Goal: Task Accomplishment & Management: Manage account settings

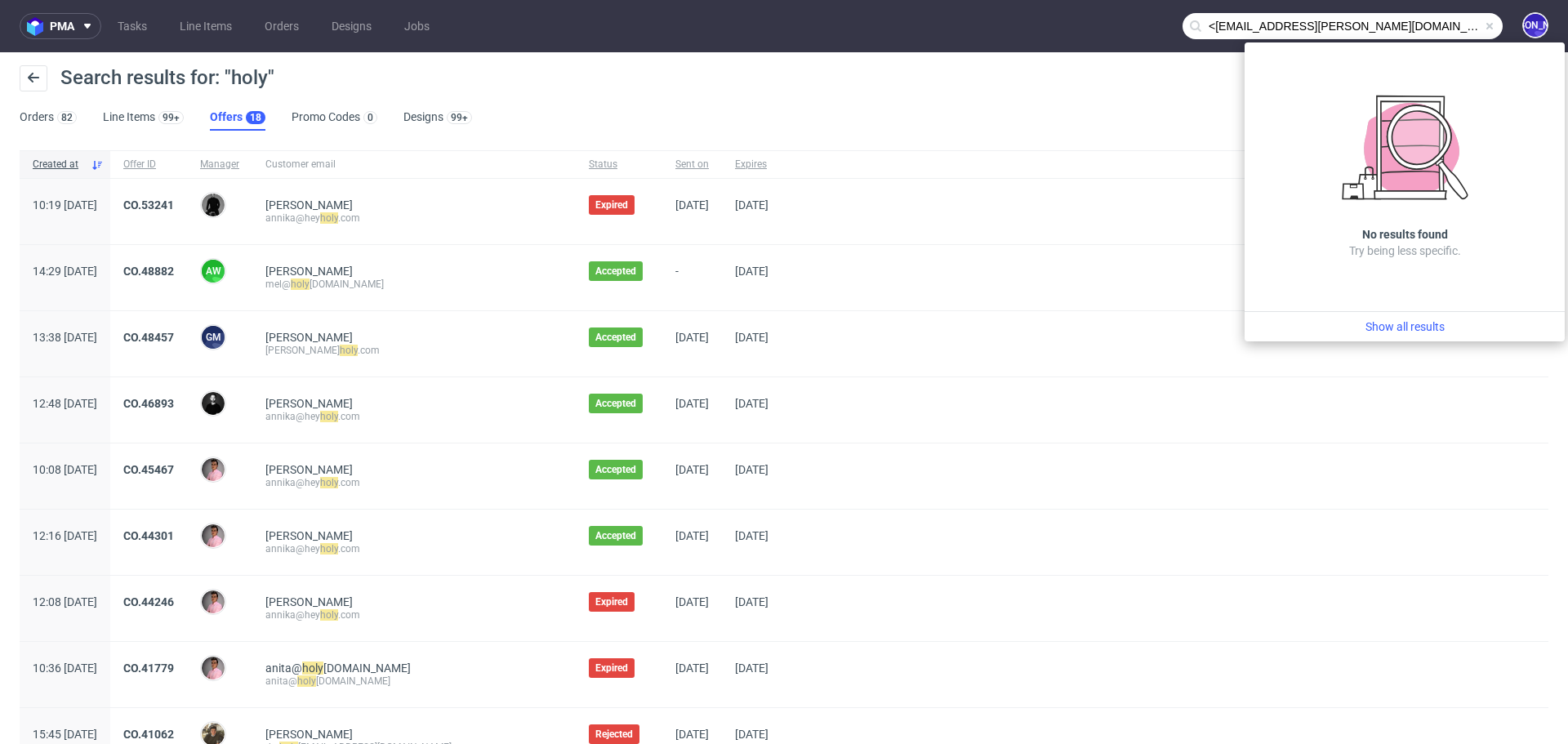
drag, startPoint x: 1200, startPoint y: 25, endPoint x: 1173, endPoint y: 25, distance: 27.0
click at [1182, 25] on div "<monica.olavarria@moars.nl" at bounding box center [1343, 26] width 321 height 26
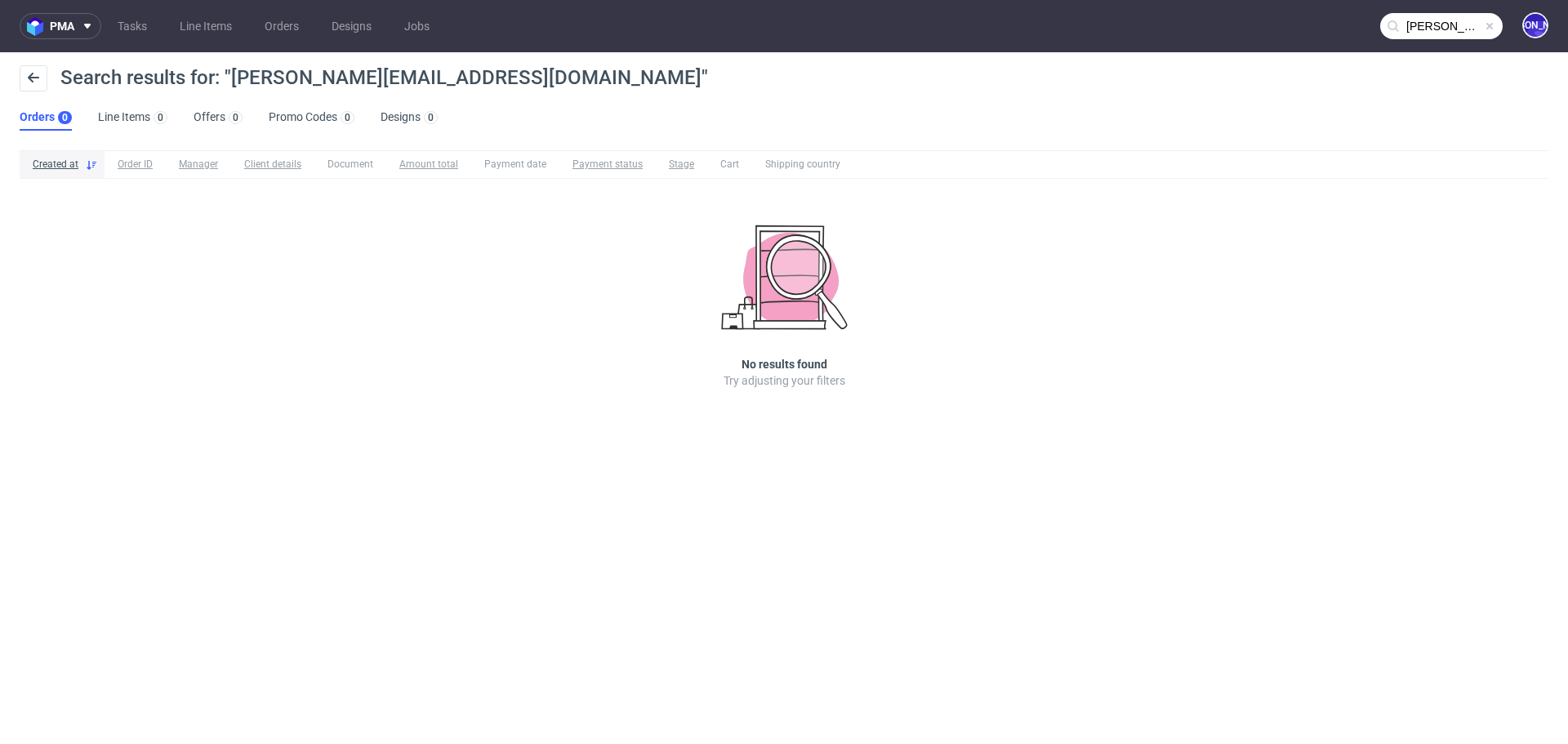
click at [1456, 18] on input "monica.olavarria@moars.nl" at bounding box center [1441, 26] width 122 height 26
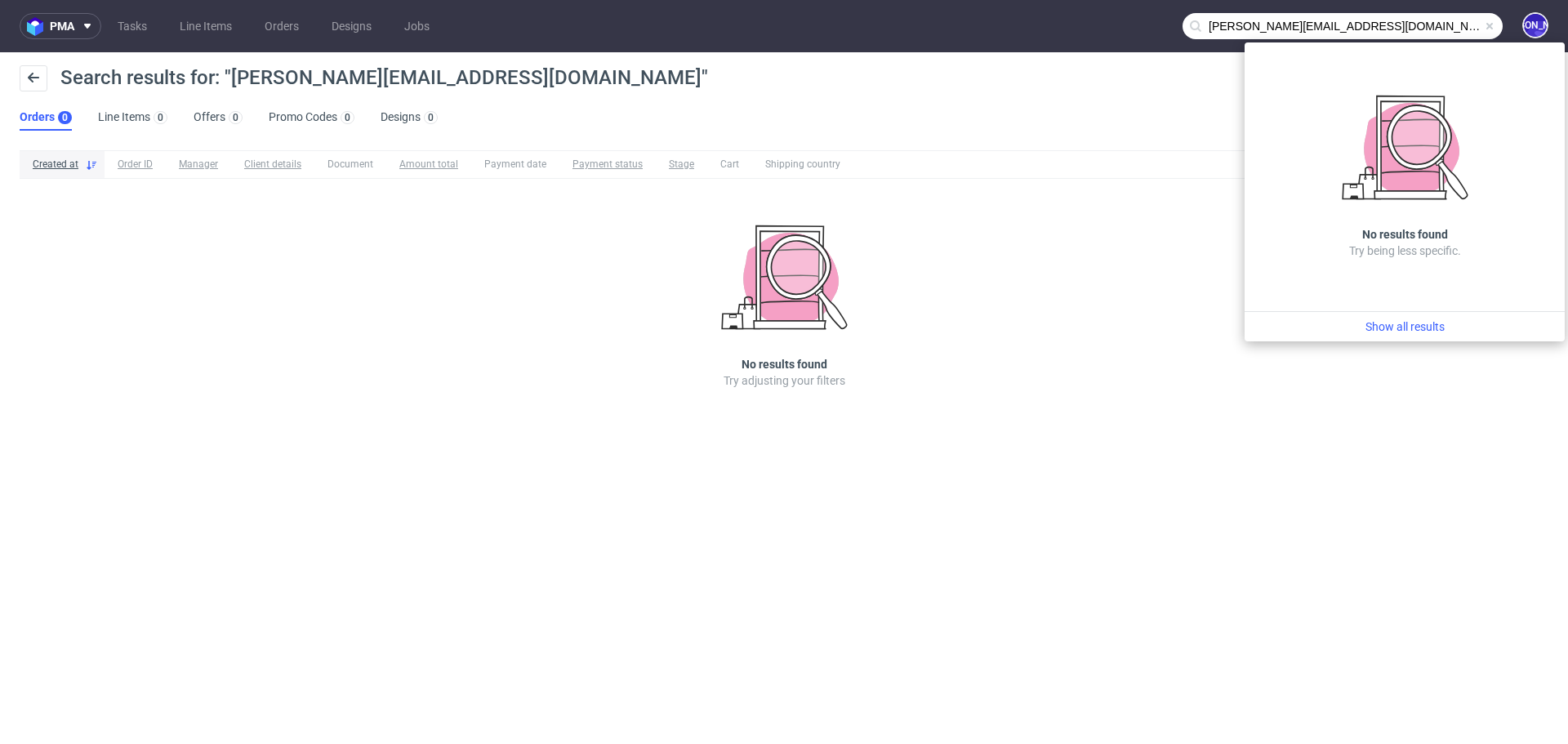
drag, startPoint x: 1292, startPoint y: 26, endPoint x: 1165, endPoint y: 26, distance: 127.0
click at [1165, 26] on nav "pma Tasks Line Items Orders Designs Jobs monica.olavarria@moars.nl JO" at bounding box center [784, 26] width 1568 height 52
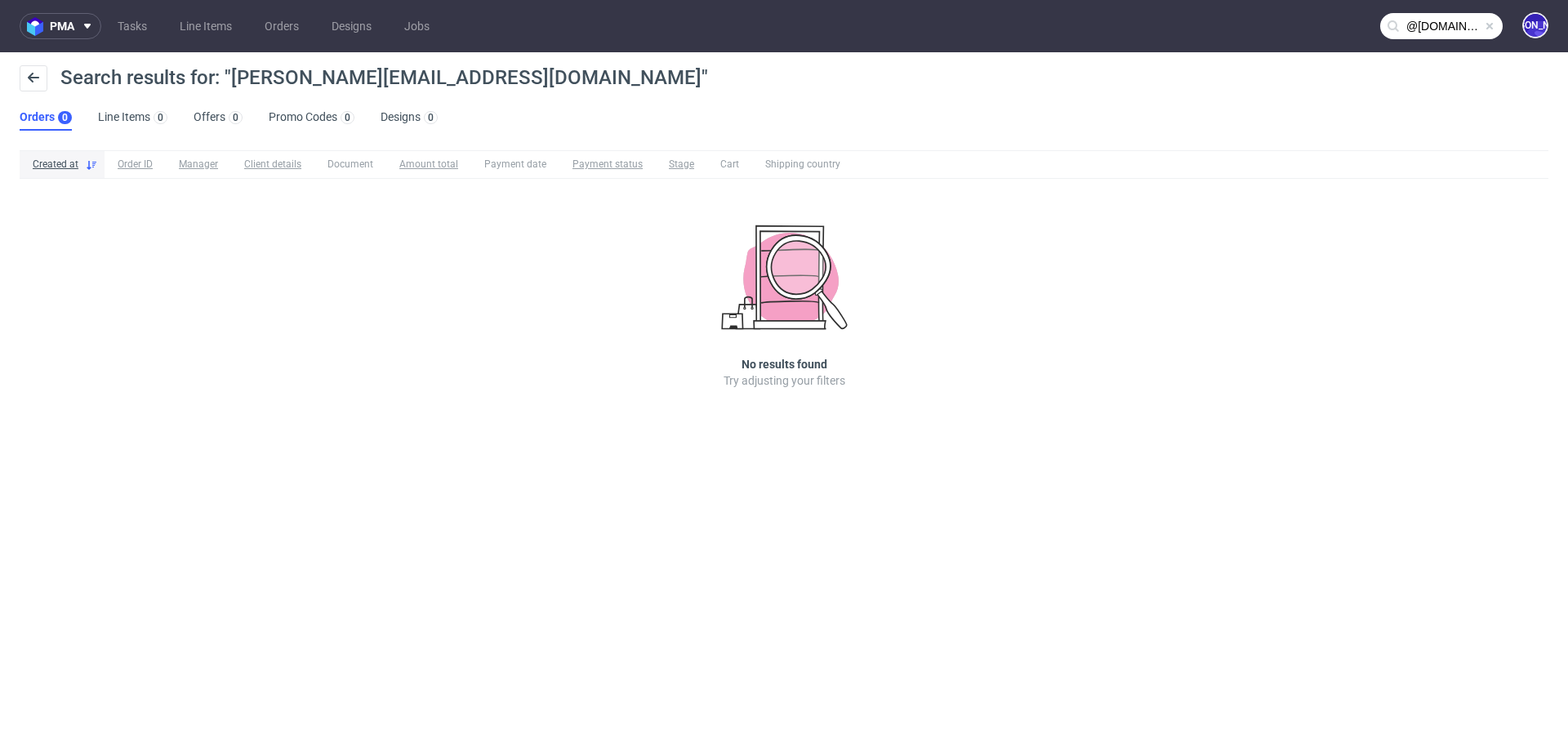
click at [1476, 22] on input "@moars.nl" at bounding box center [1441, 26] width 122 height 26
drag, startPoint x: 1419, startPoint y: 24, endPoint x: 1380, endPoint y: 24, distance: 39.0
click at [1380, 24] on input "@moar" at bounding box center [1441, 26] width 122 height 26
type input "moar"
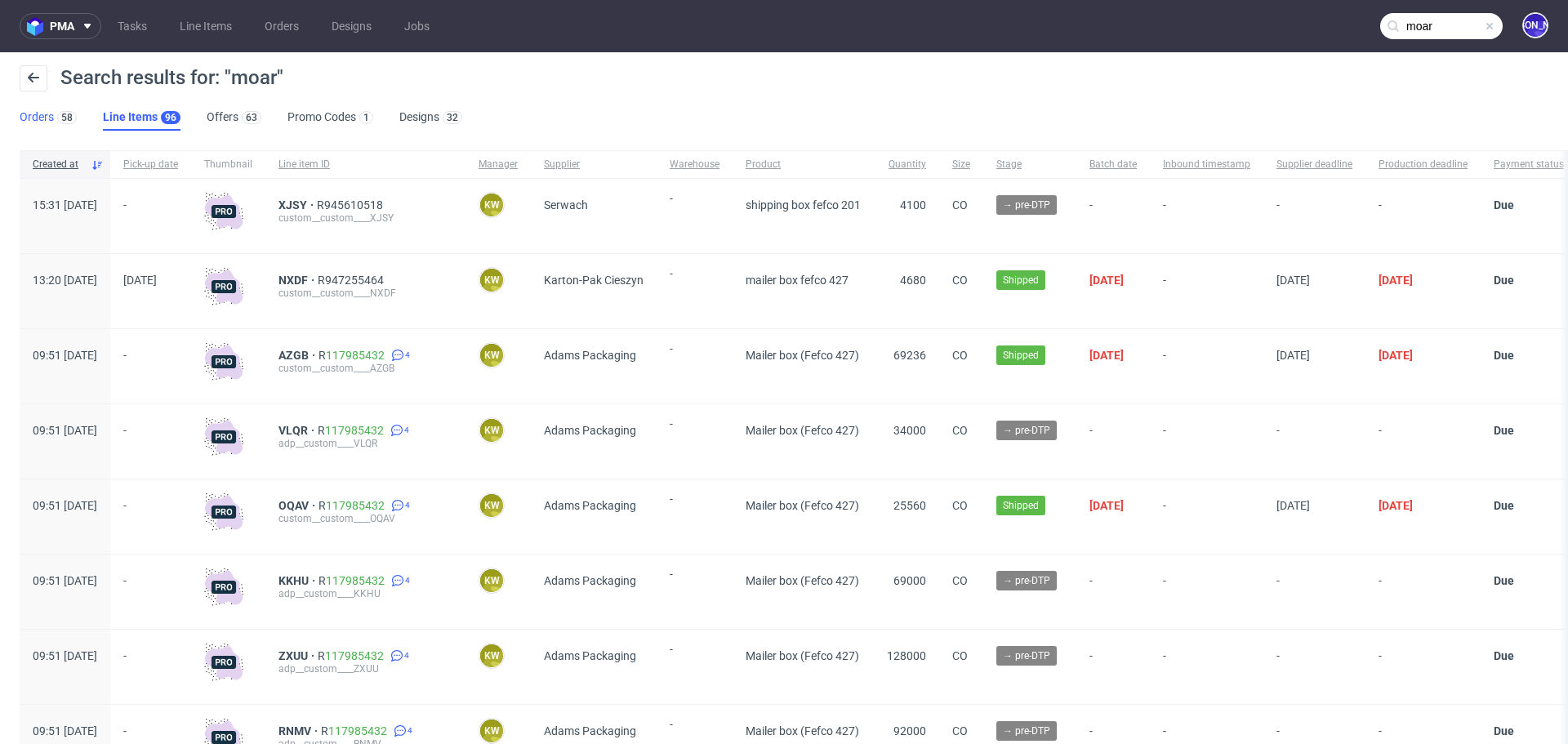
click at [39, 120] on link "Orders 58" at bounding box center [49, 118] width 57 height 26
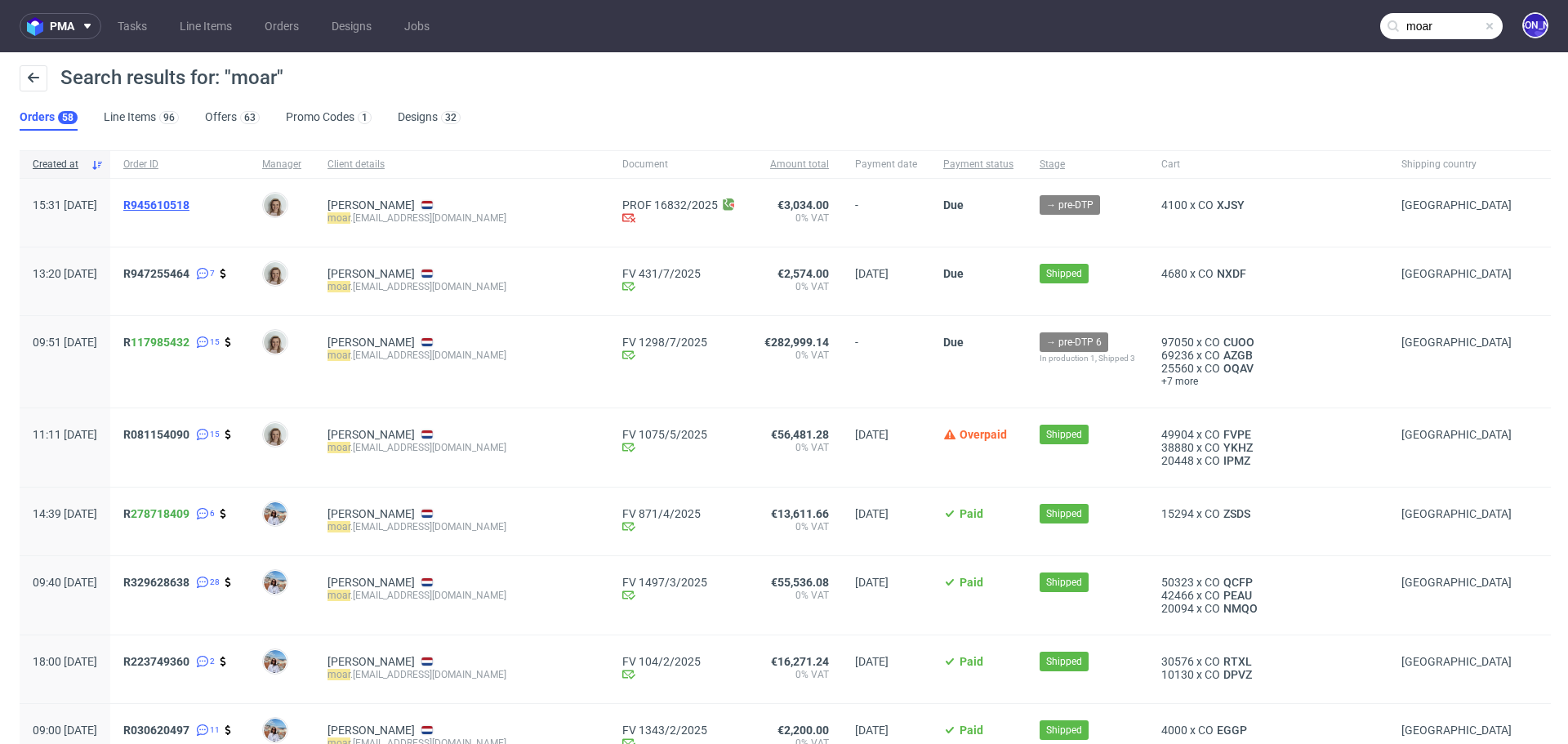
click at [190, 204] on span "R945610518" at bounding box center [156, 204] width 66 height 13
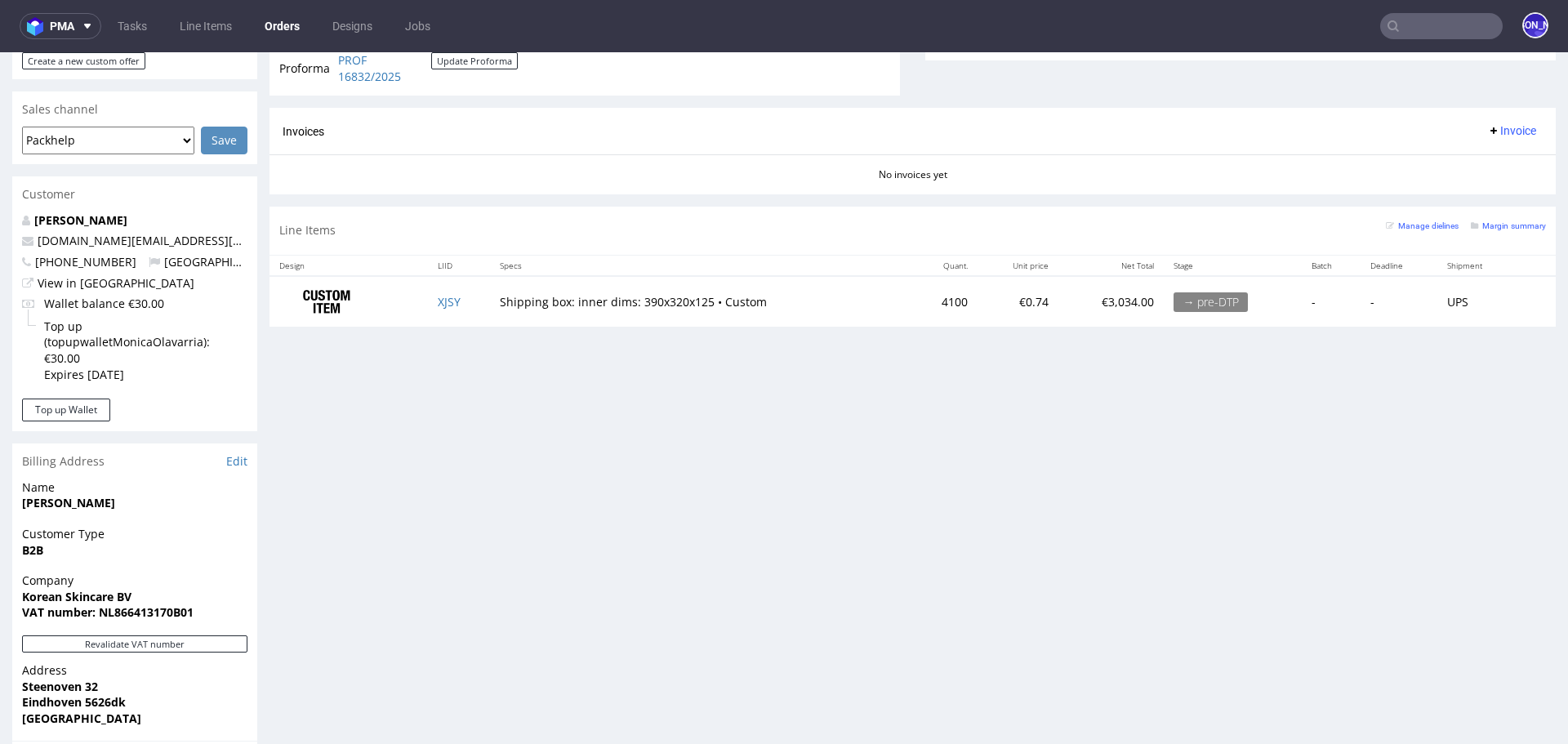
scroll to position [641, 0]
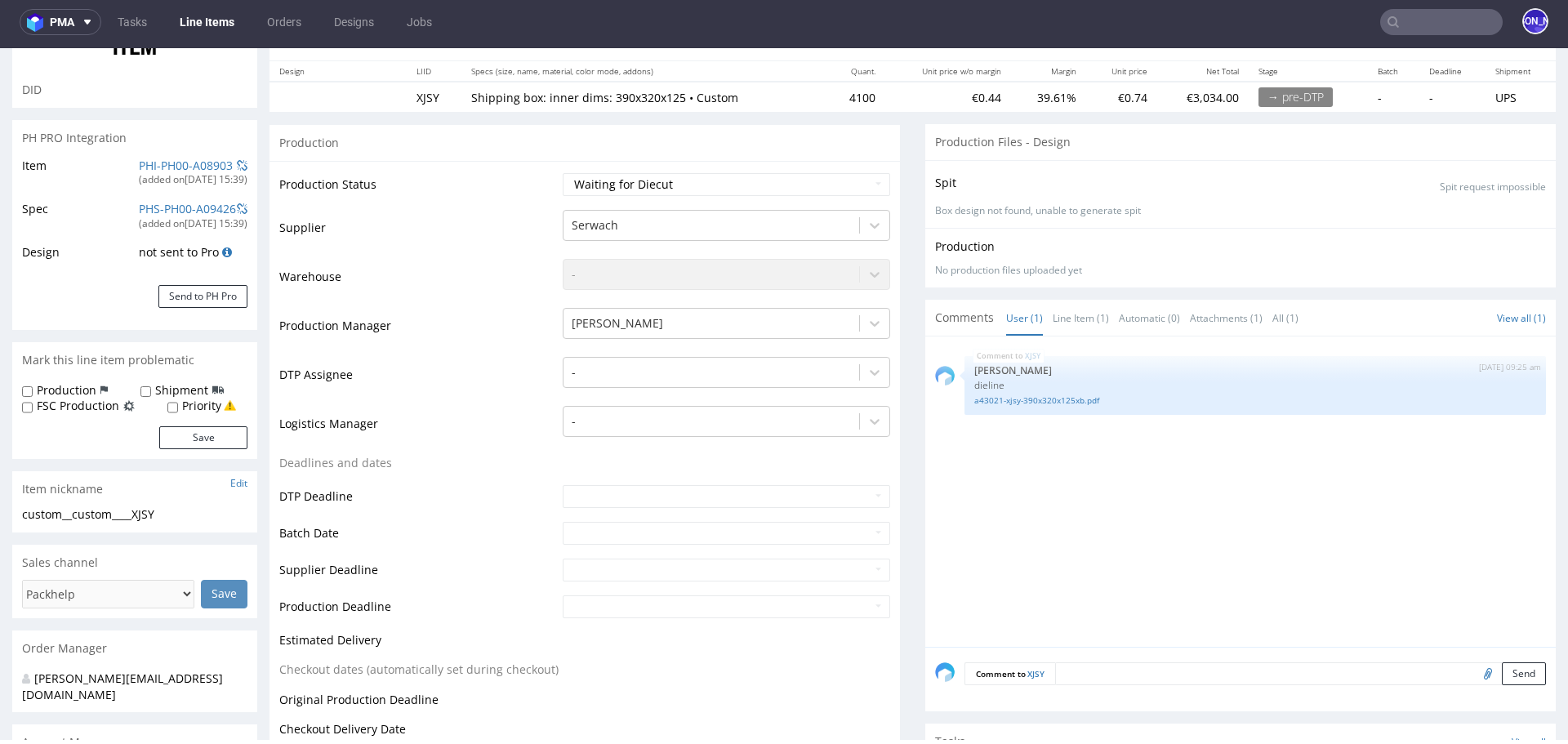
scroll to position [160, 0]
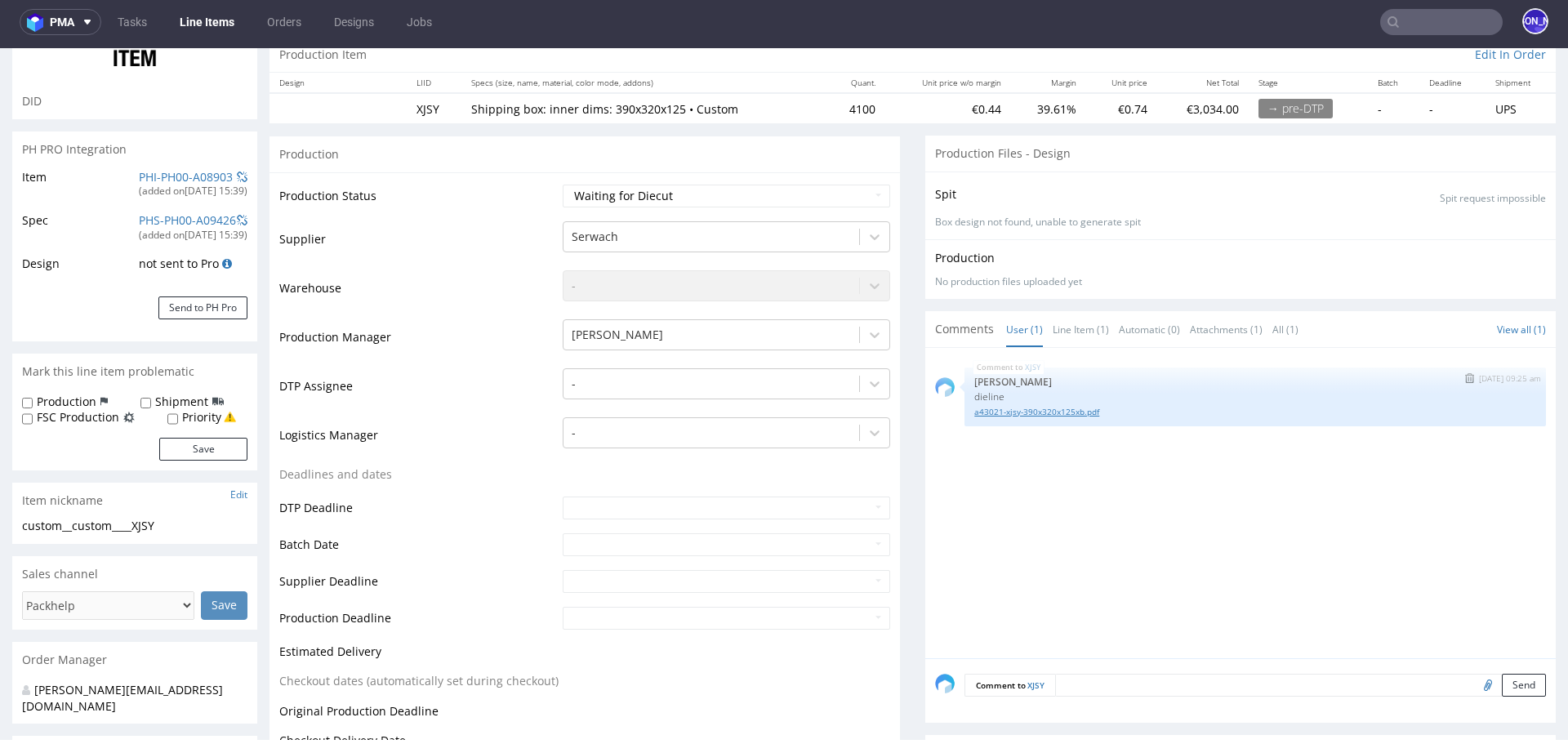
click at [990, 409] on link "a43021-xjsy-390x320x125xb.pdf" at bounding box center [1255, 411] width 562 height 12
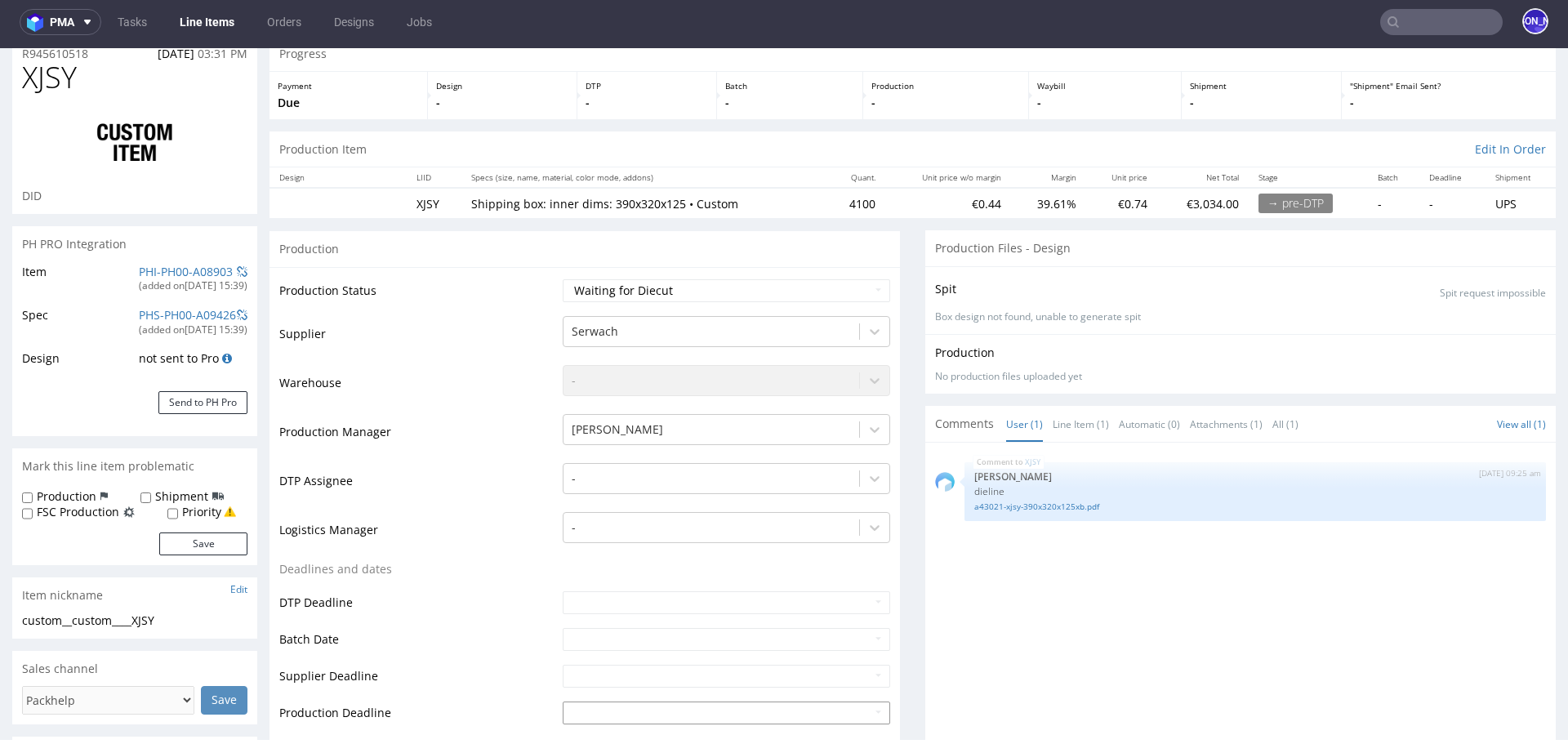
scroll to position [0, 0]
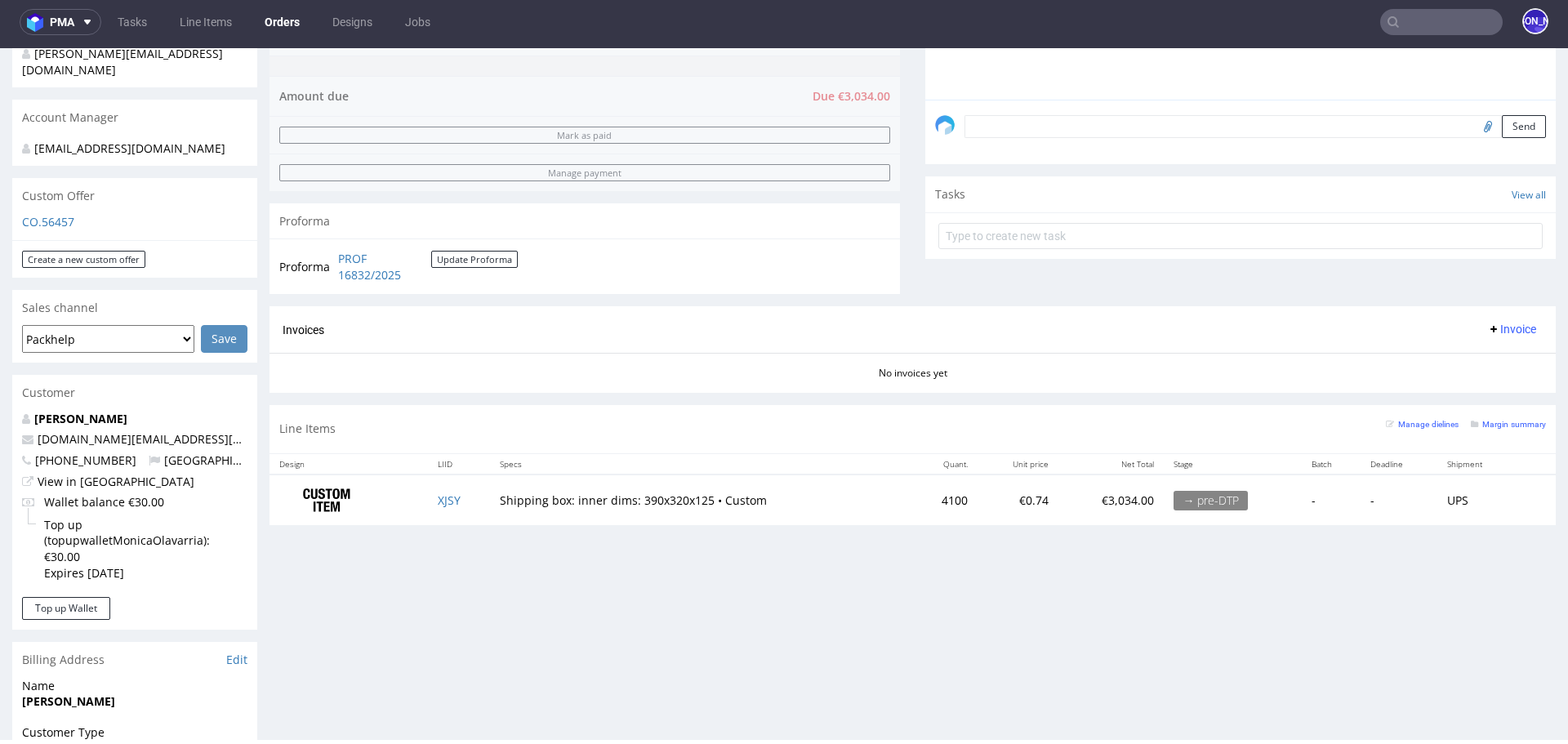
scroll to position [696, 0]
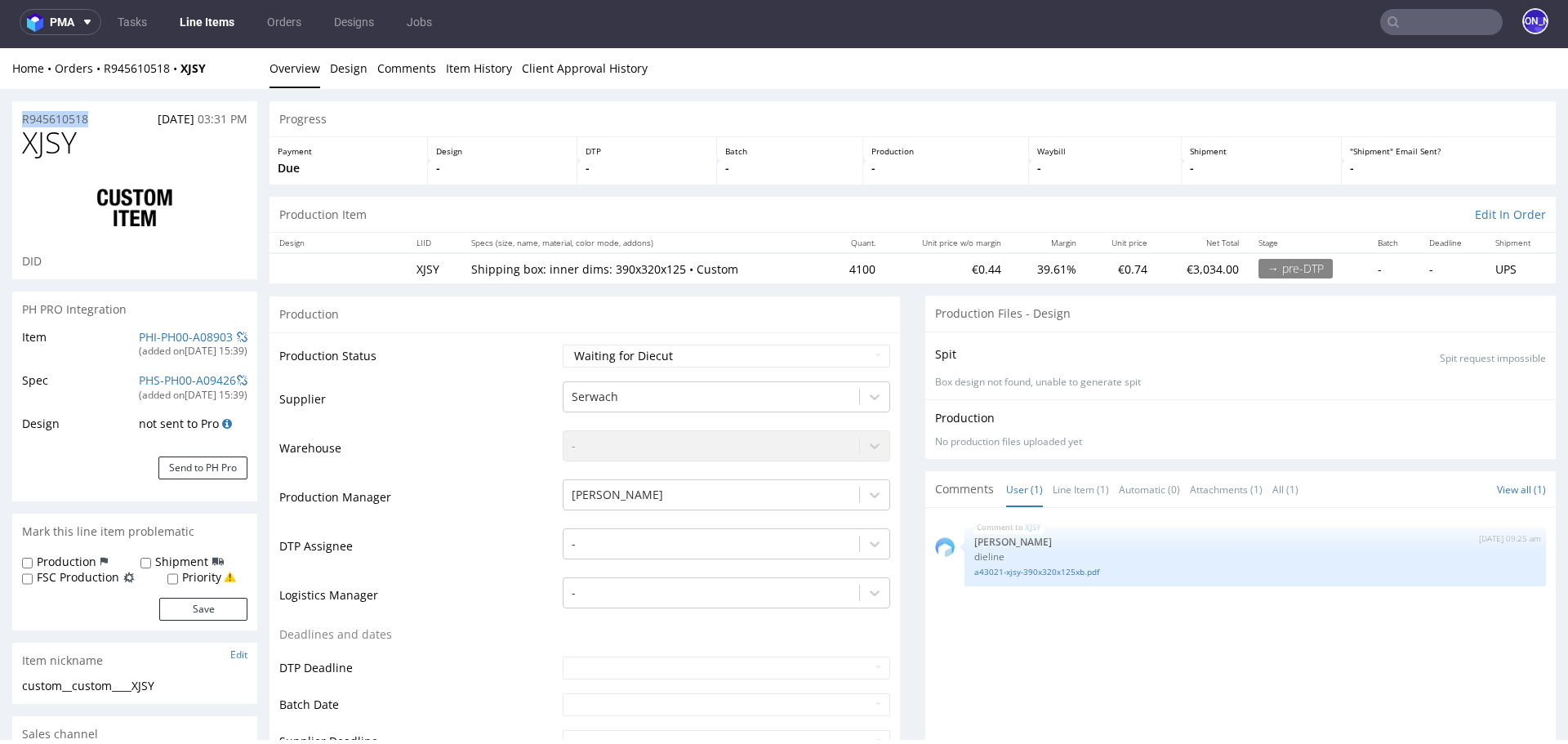
drag, startPoint x: 100, startPoint y: 117, endPoint x: 0, endPoint y: 117, distance: 100.0
copy p "R945610518"
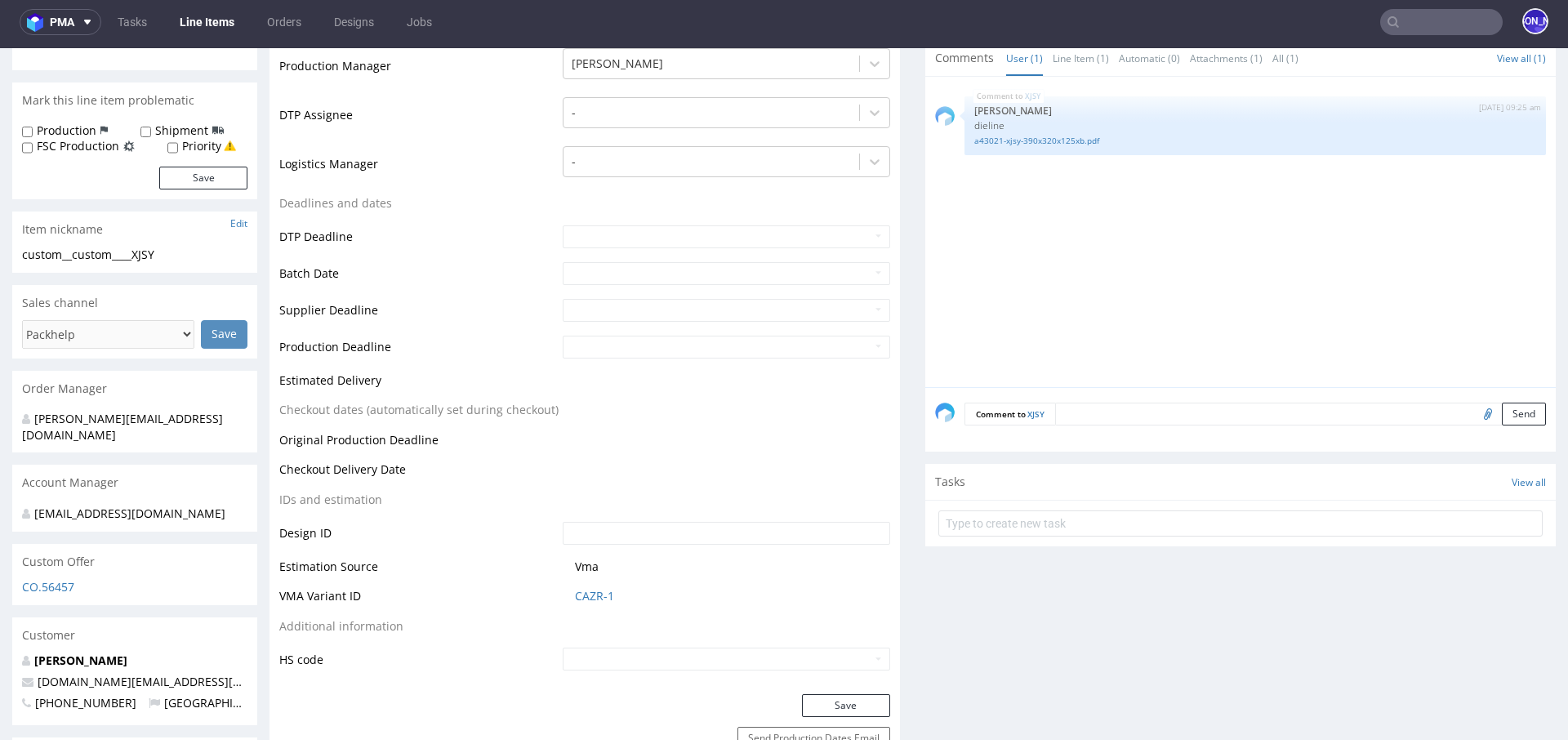
scroll to position [457, 0]
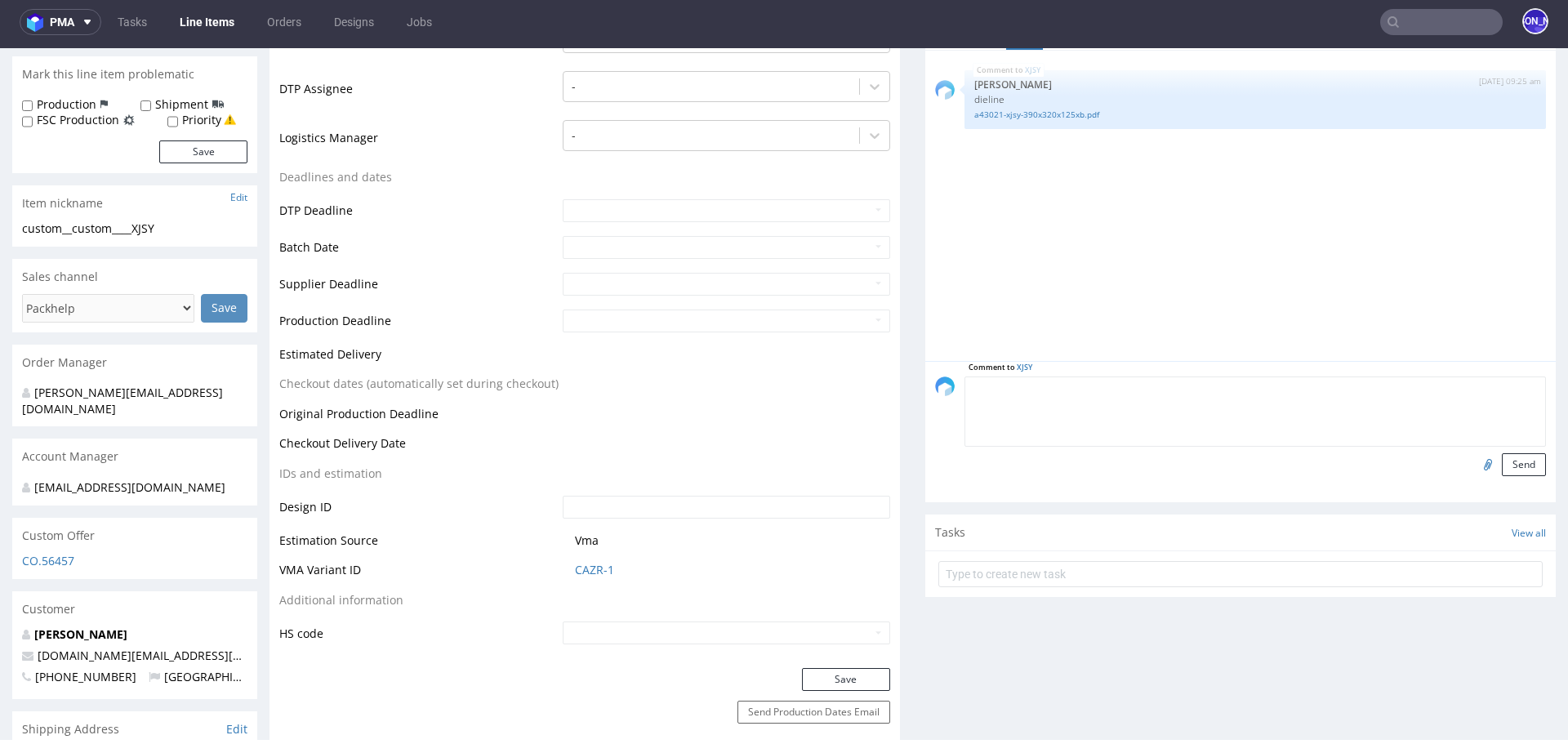
click at [1105, 384] on textarea at bounding box center [1254, 411] width 581 height 70
type textarea "H"
type textarea "K"
drag, startPoint x: 1431, startPoint y: 389, endPoint x: 1289, endPoint y: 385, distance: 142.1
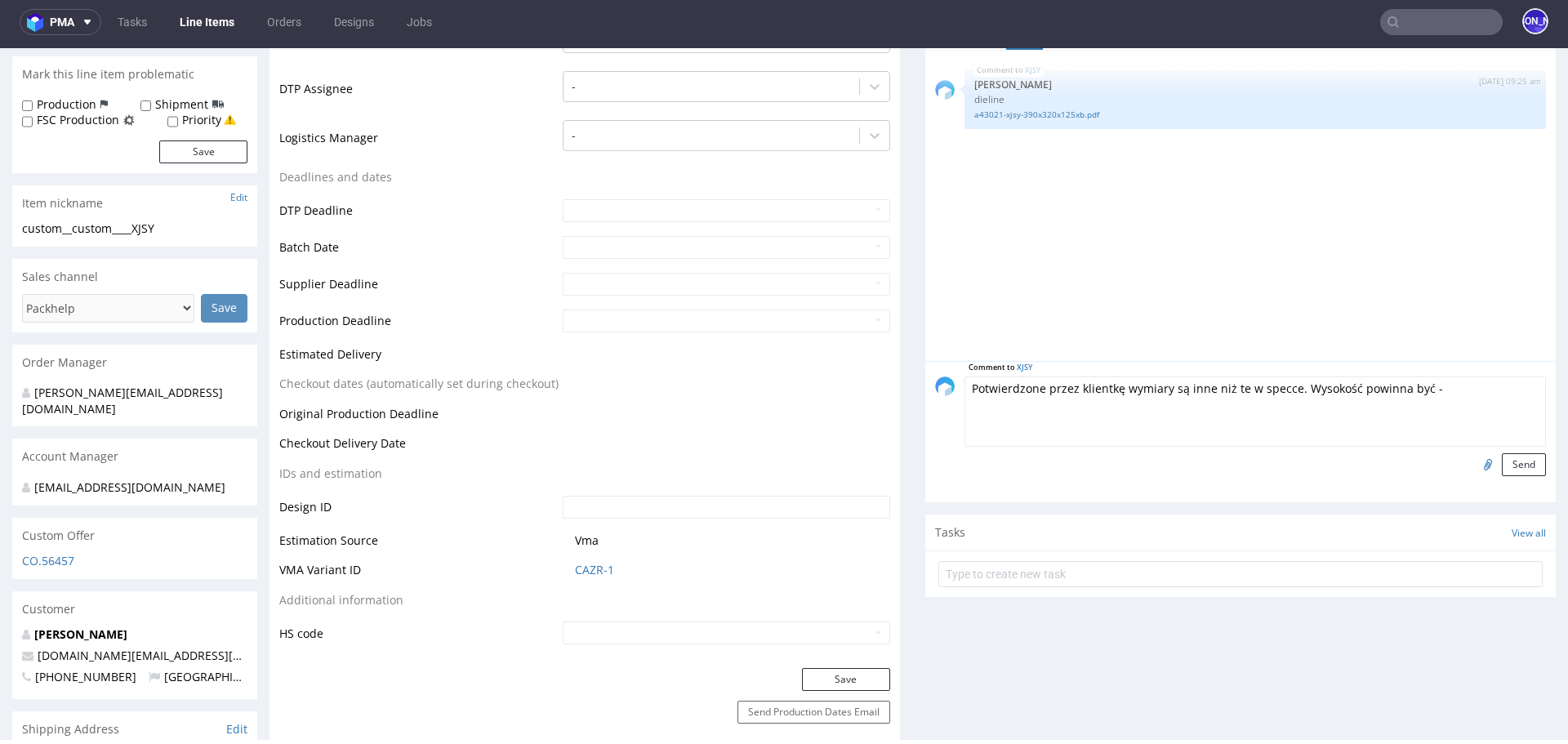
click at [1289, 385] on textarea "Potwierdzone przez klientkę wymiary są inne niż te w specce. Wysokość powinna b…" at bounding box center [1254, 411] width 581 height 70
paste textarea "390 x 290 x 155 high"
click at [1459, 387] on textarea "Potwierdzone przez klientkę wymiary są inne niż te w specce. Powinno być 390 x …" at bounding box center [1254, 411] width 581 height 70
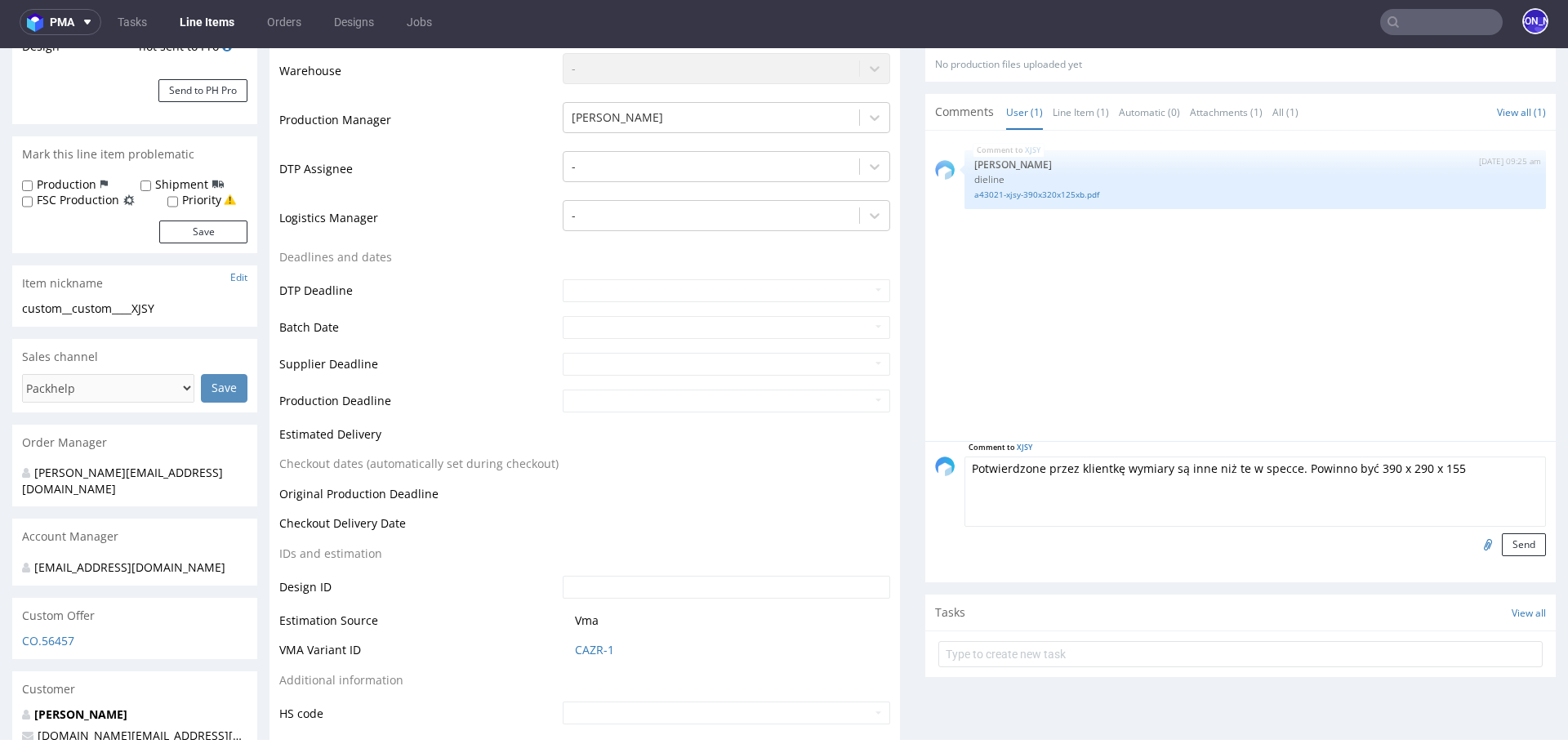
scroll to position [470, 0]
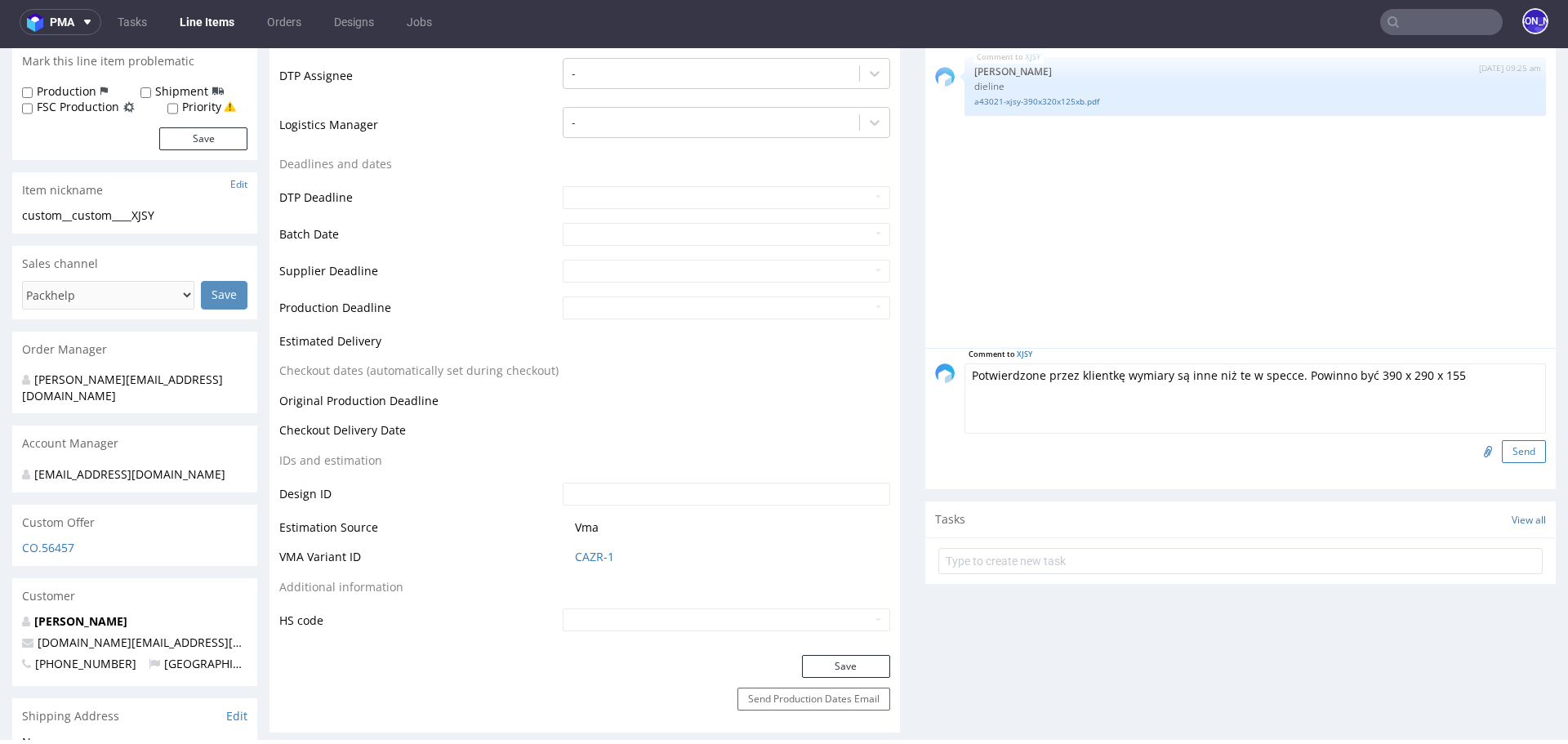
type textarea "Potwierdzone przez klientkę wymiary są inne niż te w specce. Powinno być 390 x …"
click at [1501, 447] on button "Send" at bounding box center [1523, 451] width 44 height 23
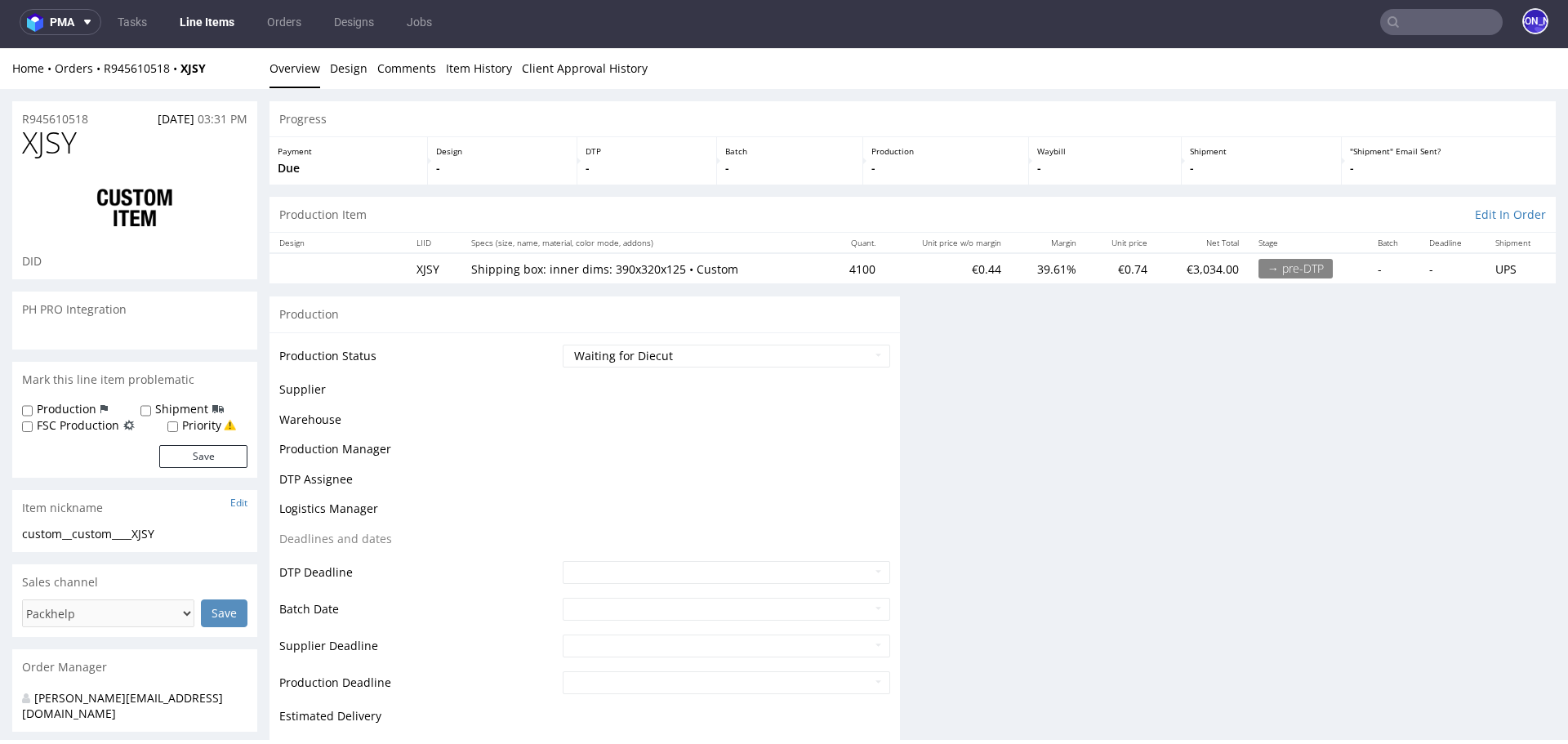
scroll to position [0, 0]
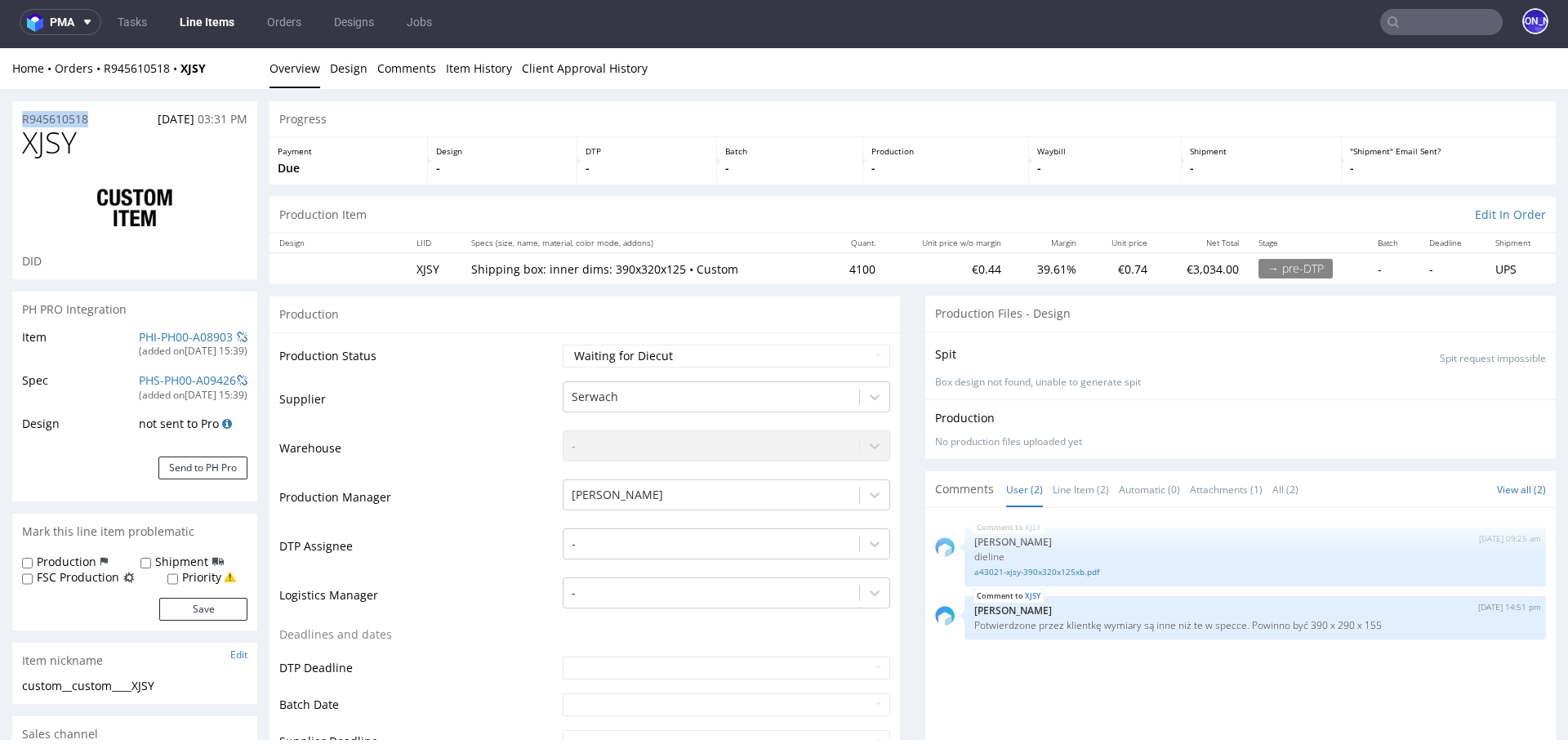
drag, startPoint x: 97, startPoint y: 122, endPoint x: 0, endPoint y: 121, distance: 97.0
copy p "R945610518"
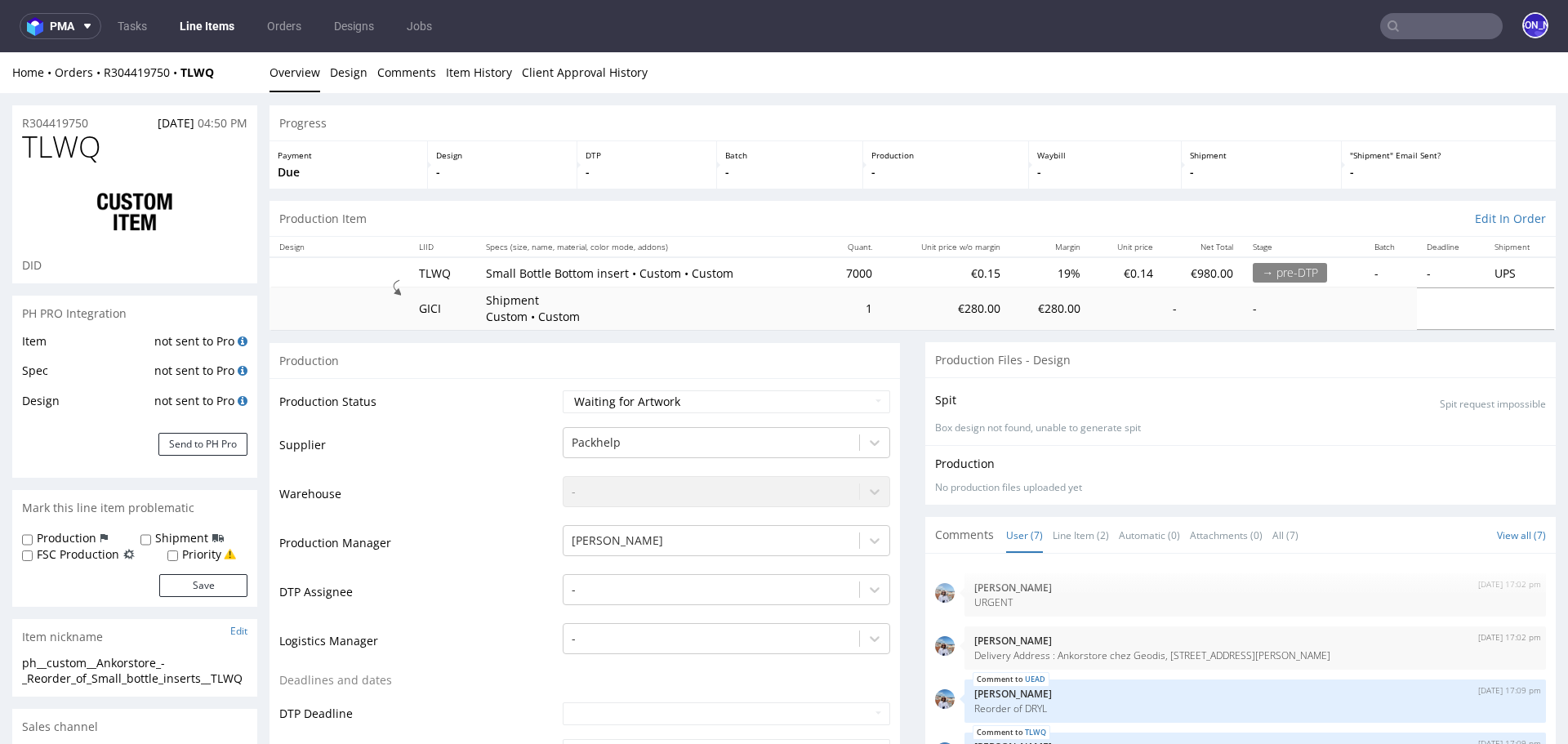
scroll to position [81, 0]
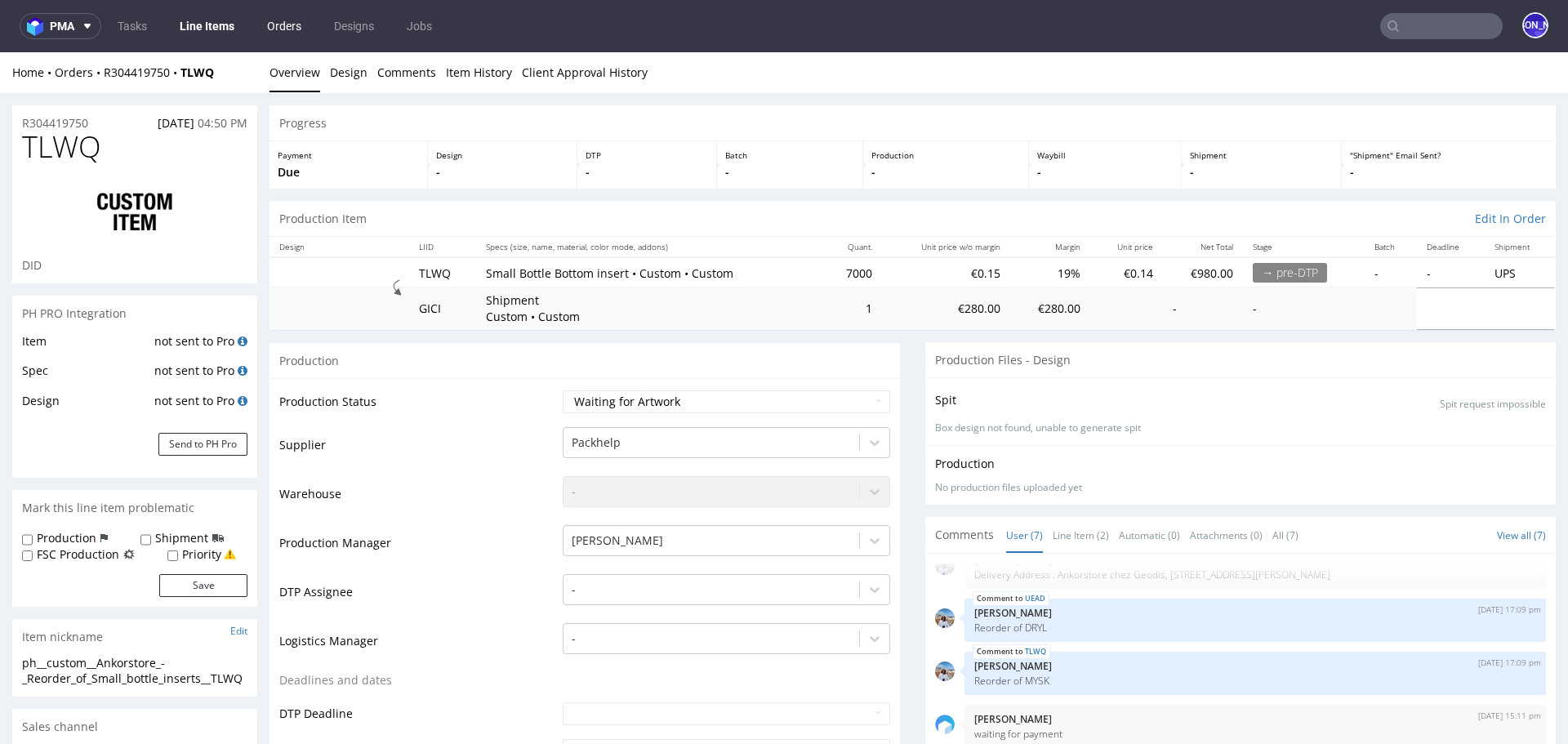
click at [294, 21] on link "Orders" at bounding box center [284, 26] width 54 height 26
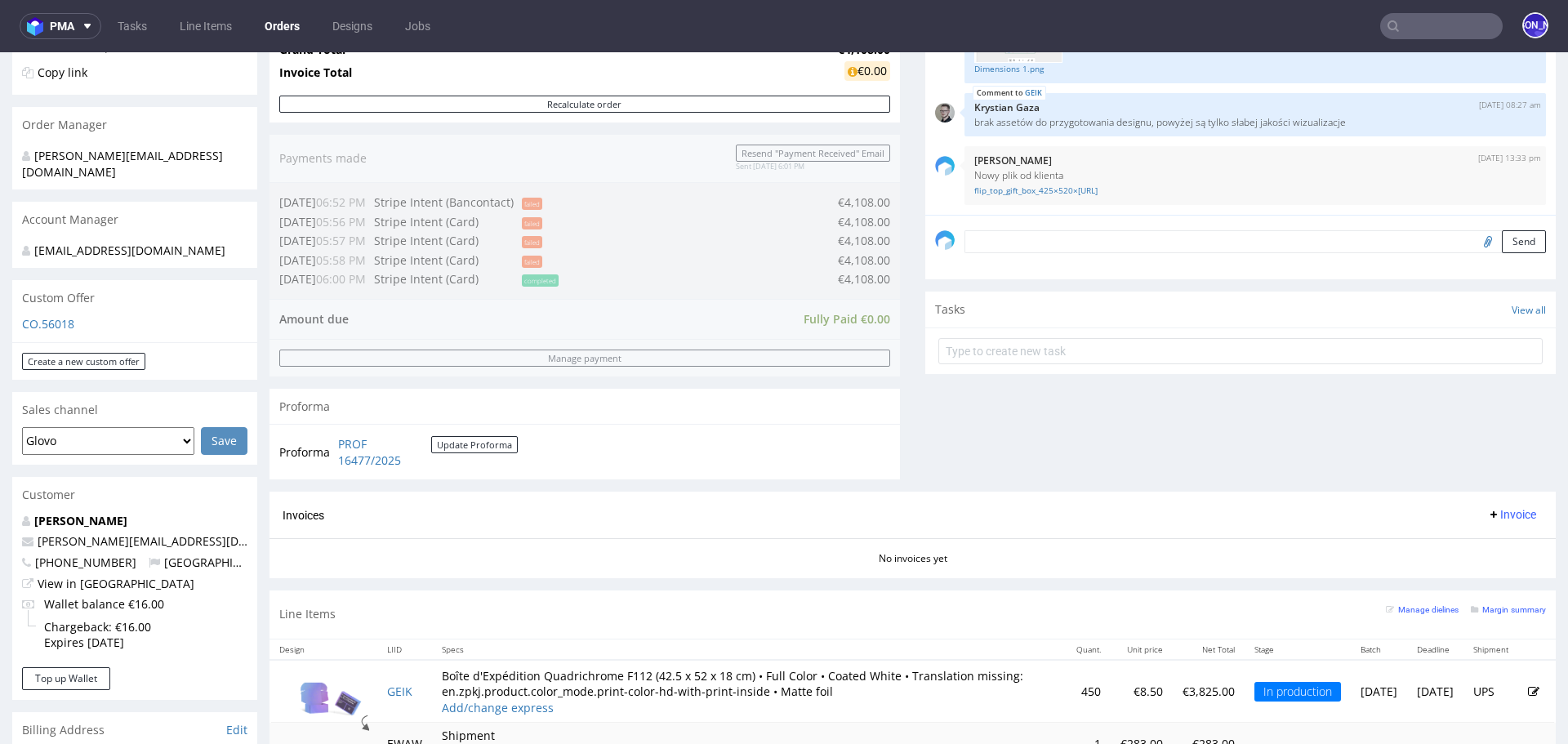
scroll to position [334, 0]
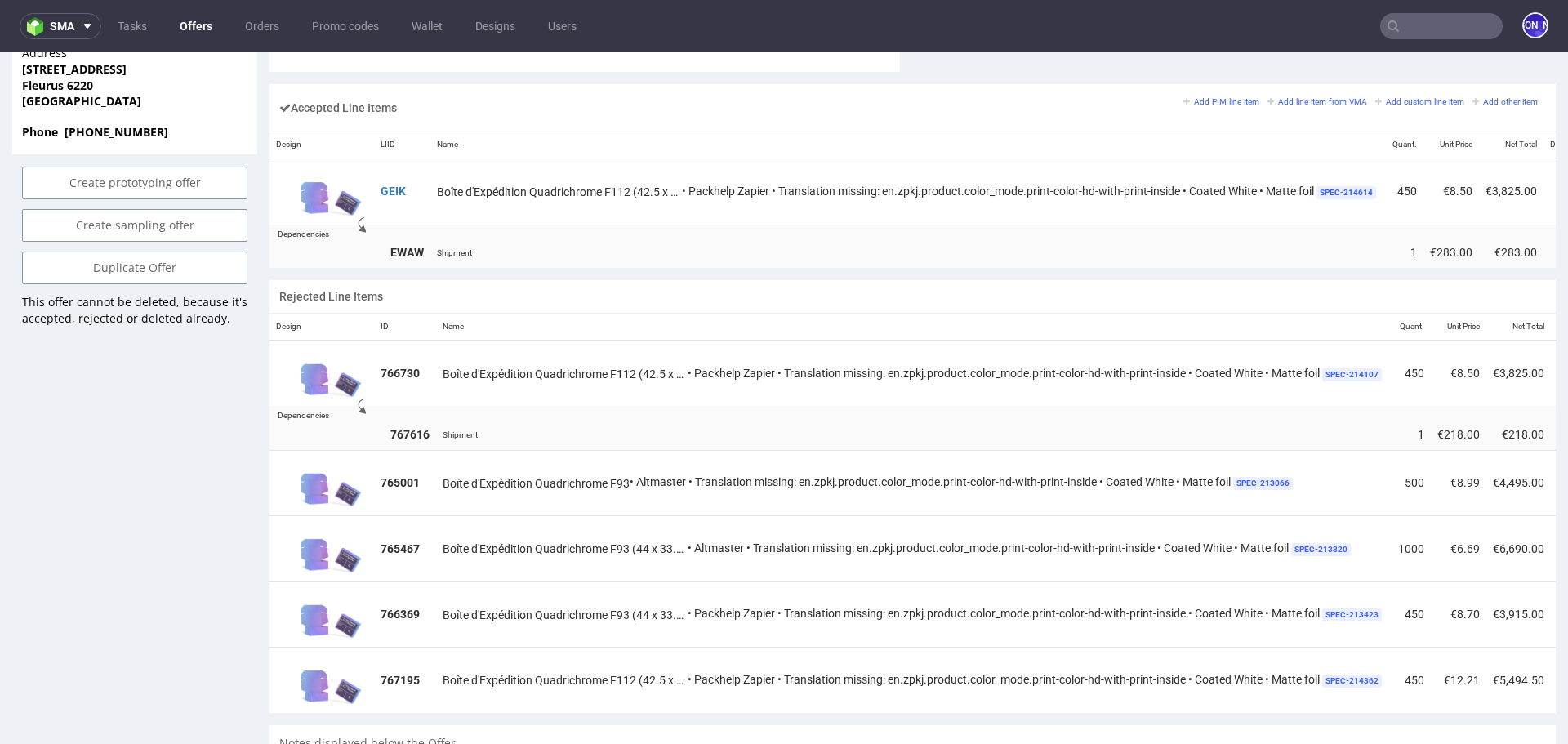
scroll to position [0, 298]
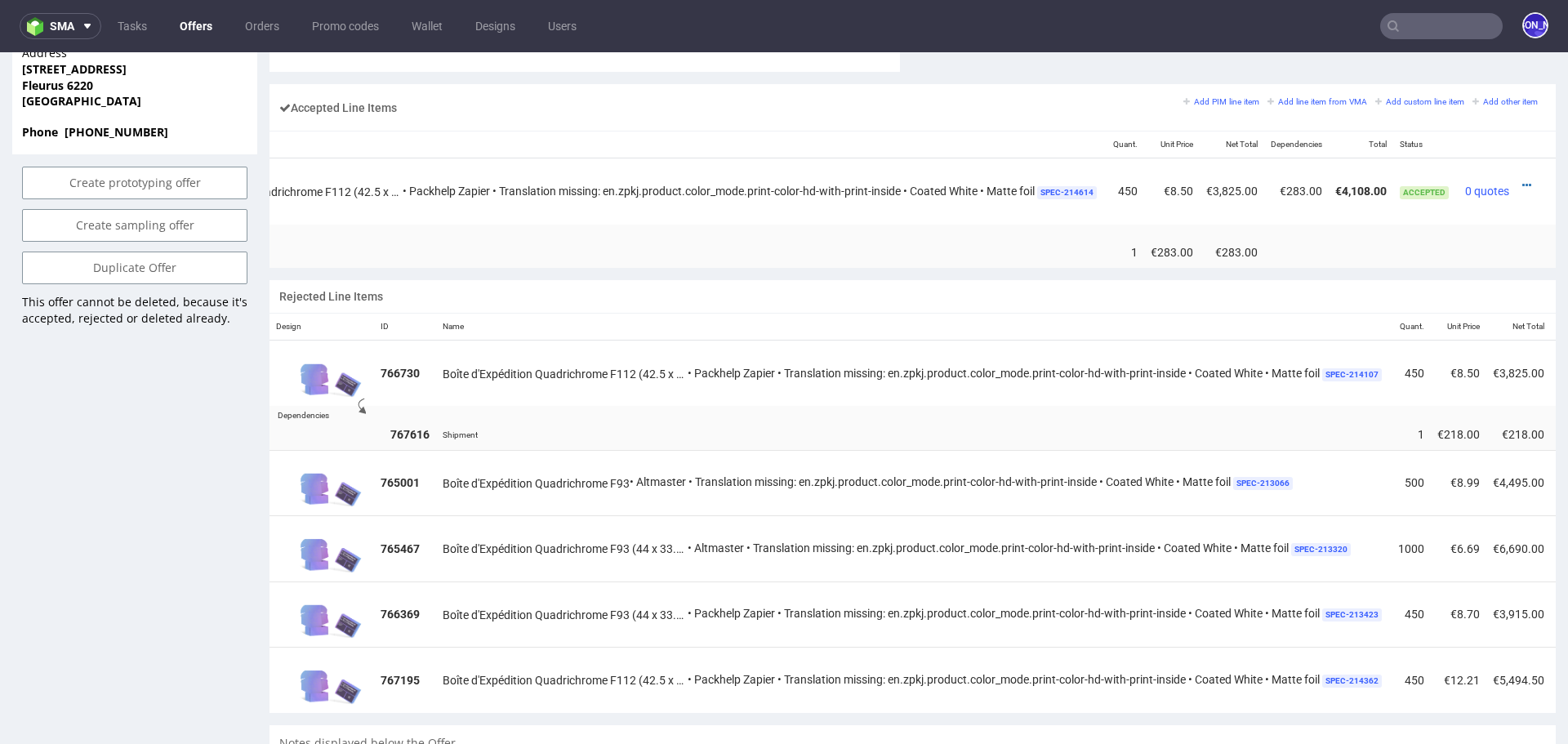
click at [1522, 178] on div at bounding box center [1531, 185] width 17 height 16
click at [1522, 180] on icon at bounding box center [1526, 184] width 9 height 11
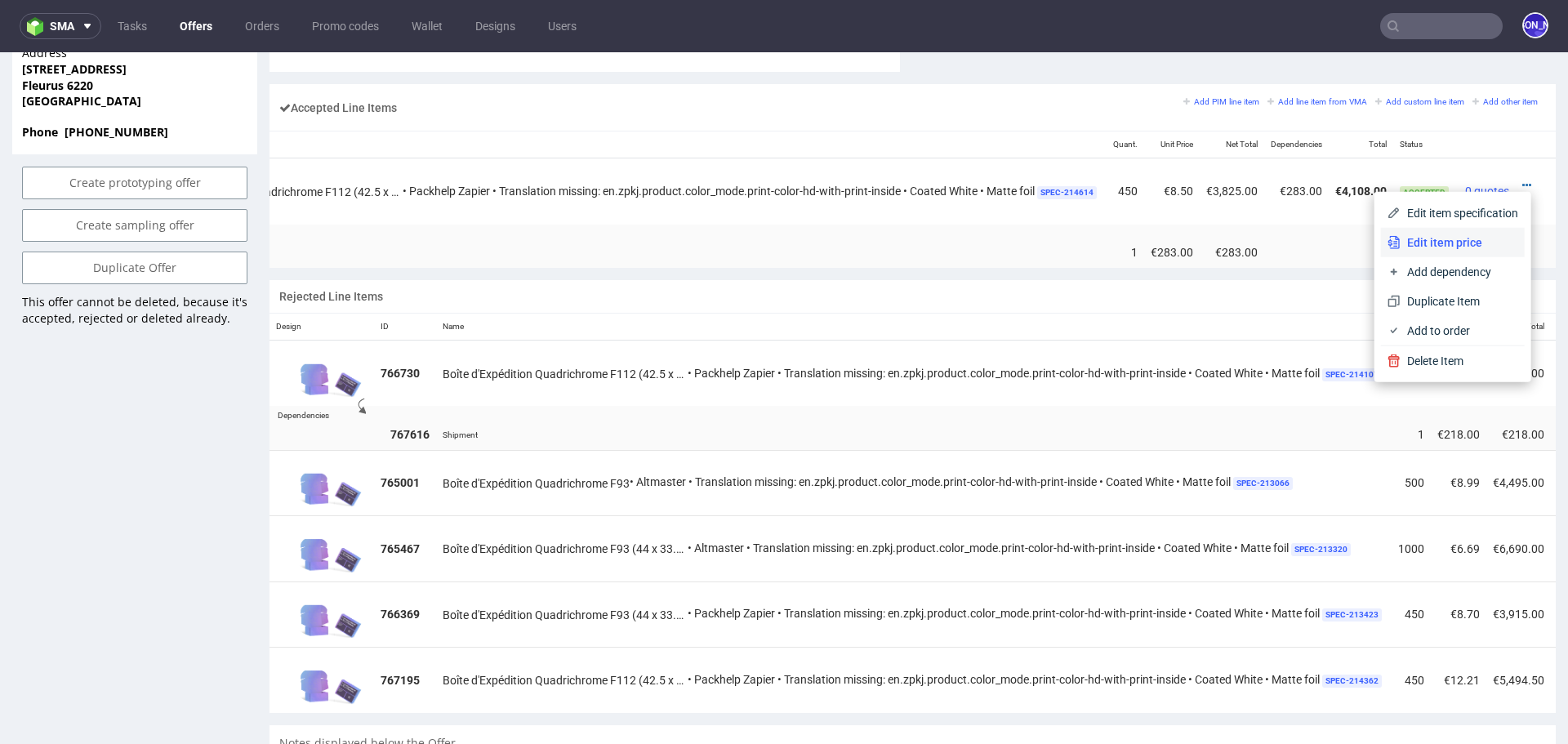
click at [1445, 240] on span "Edit item price" at bounding box center [1460, 243] width 118 height 16
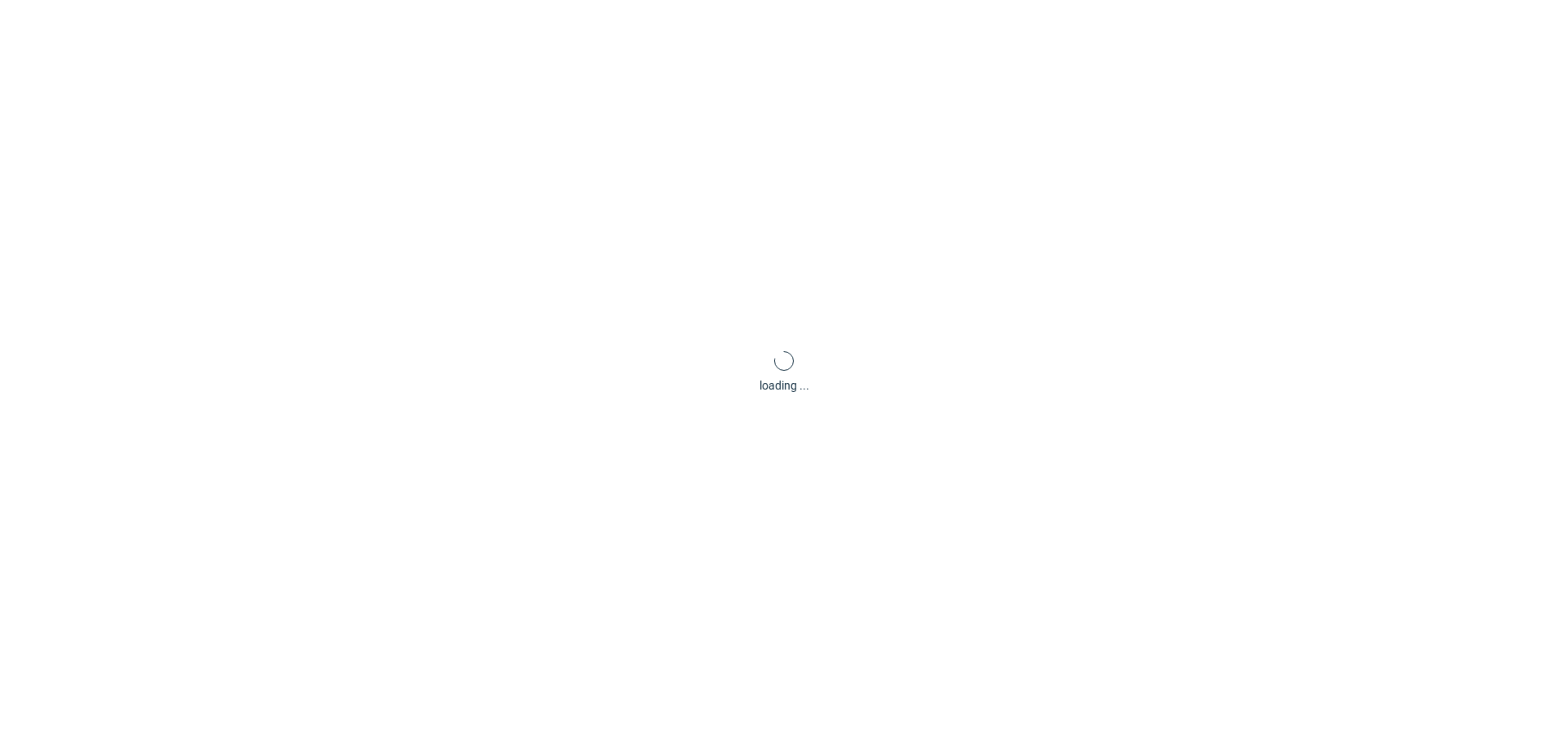
scroll to position [0, 0]
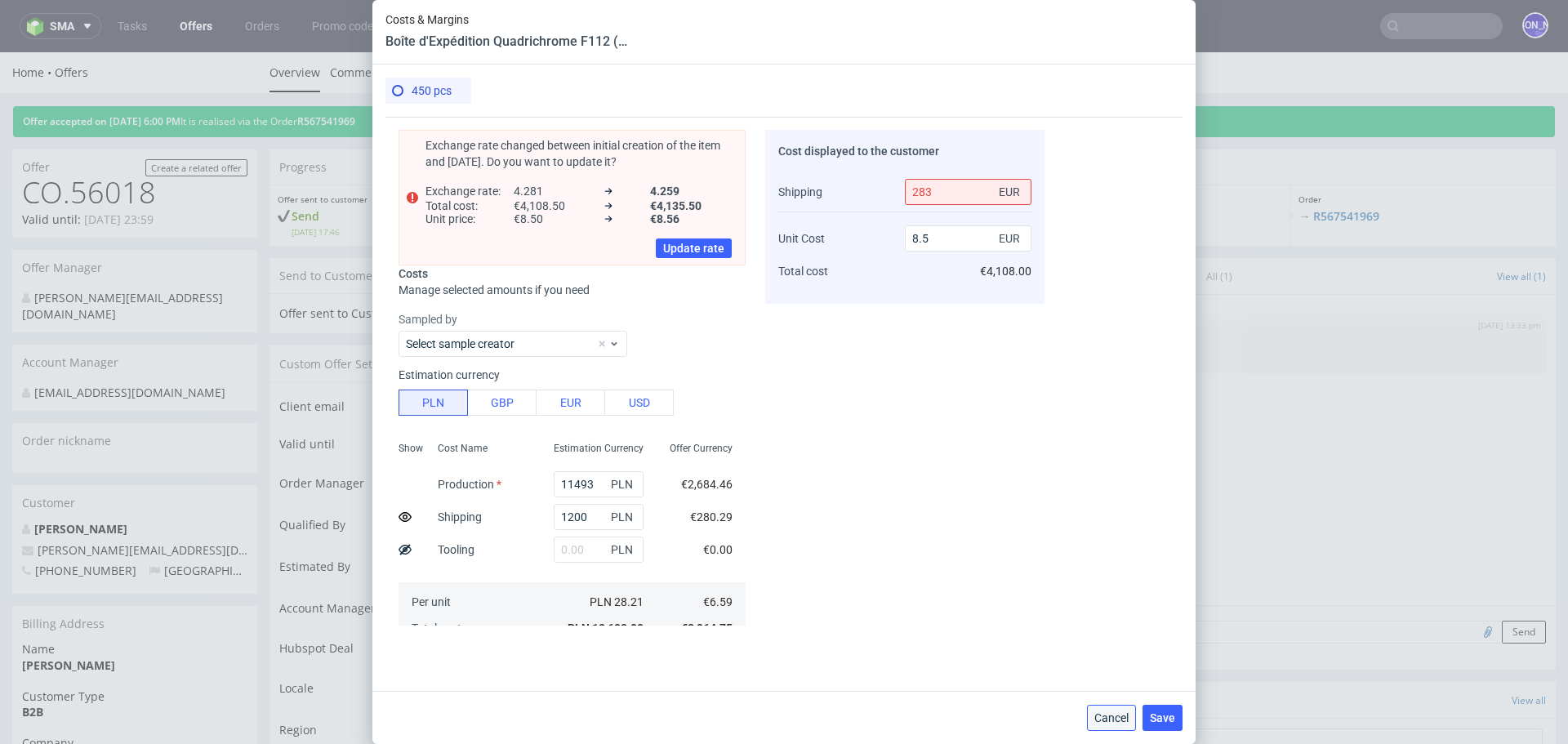
click at [1105, 718] on span "Cancel" at bounding box center [1111, 717] width 35 height 11
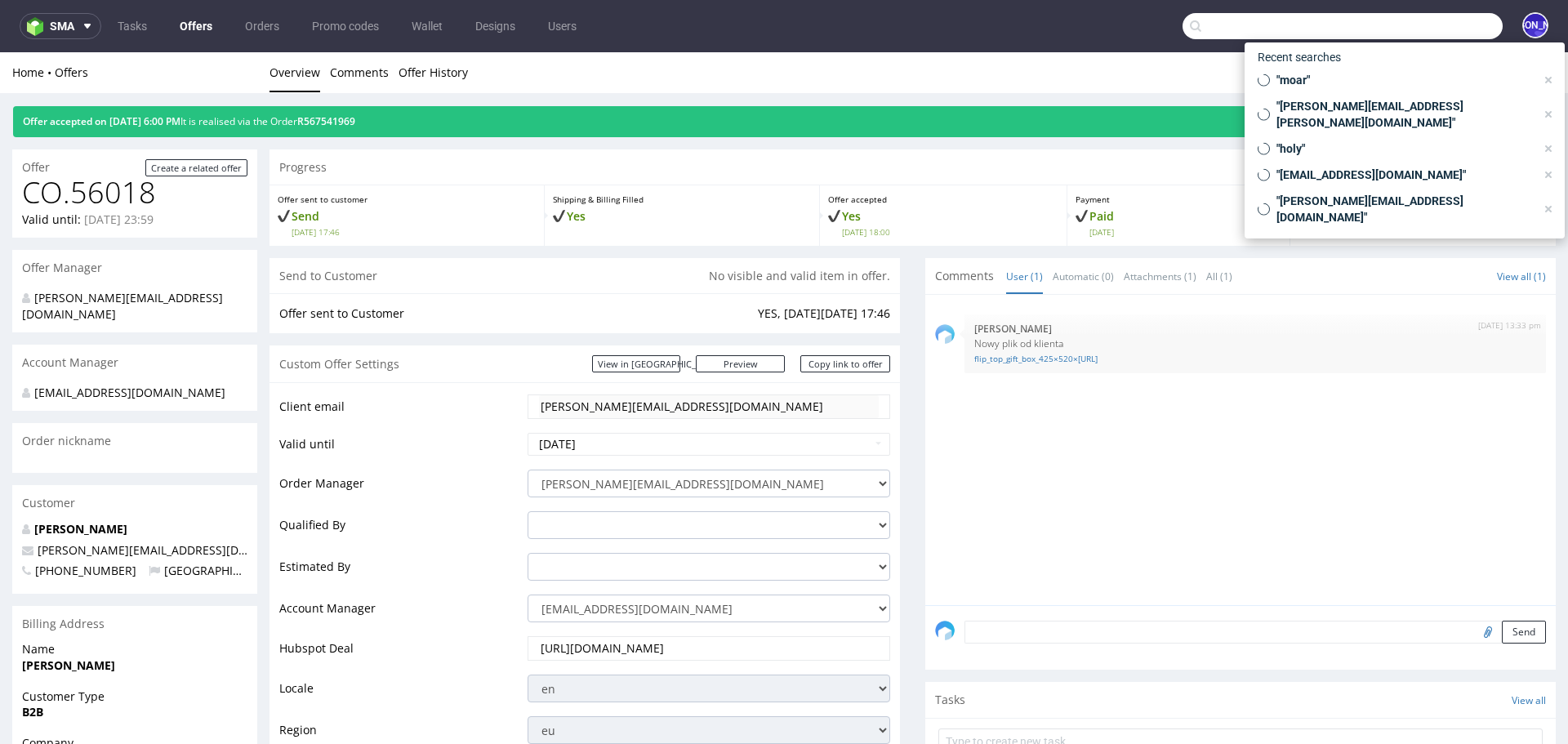
click at [1408, 36] on input "text" at bounding box center [1343, 26] width 321 height 26
paste input "FV 1/7/2025/SI"
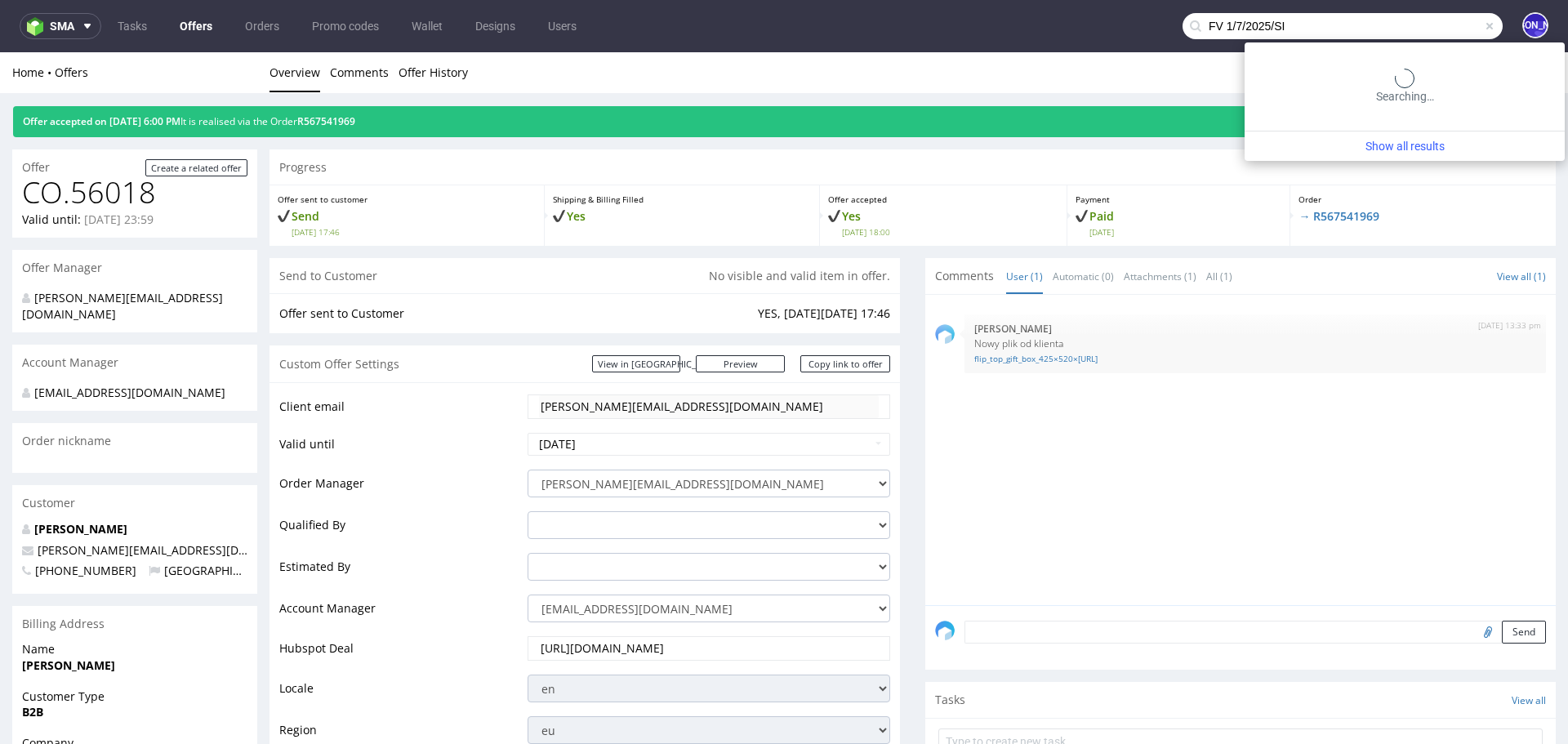
type input "FV 1/7/2025/SI"
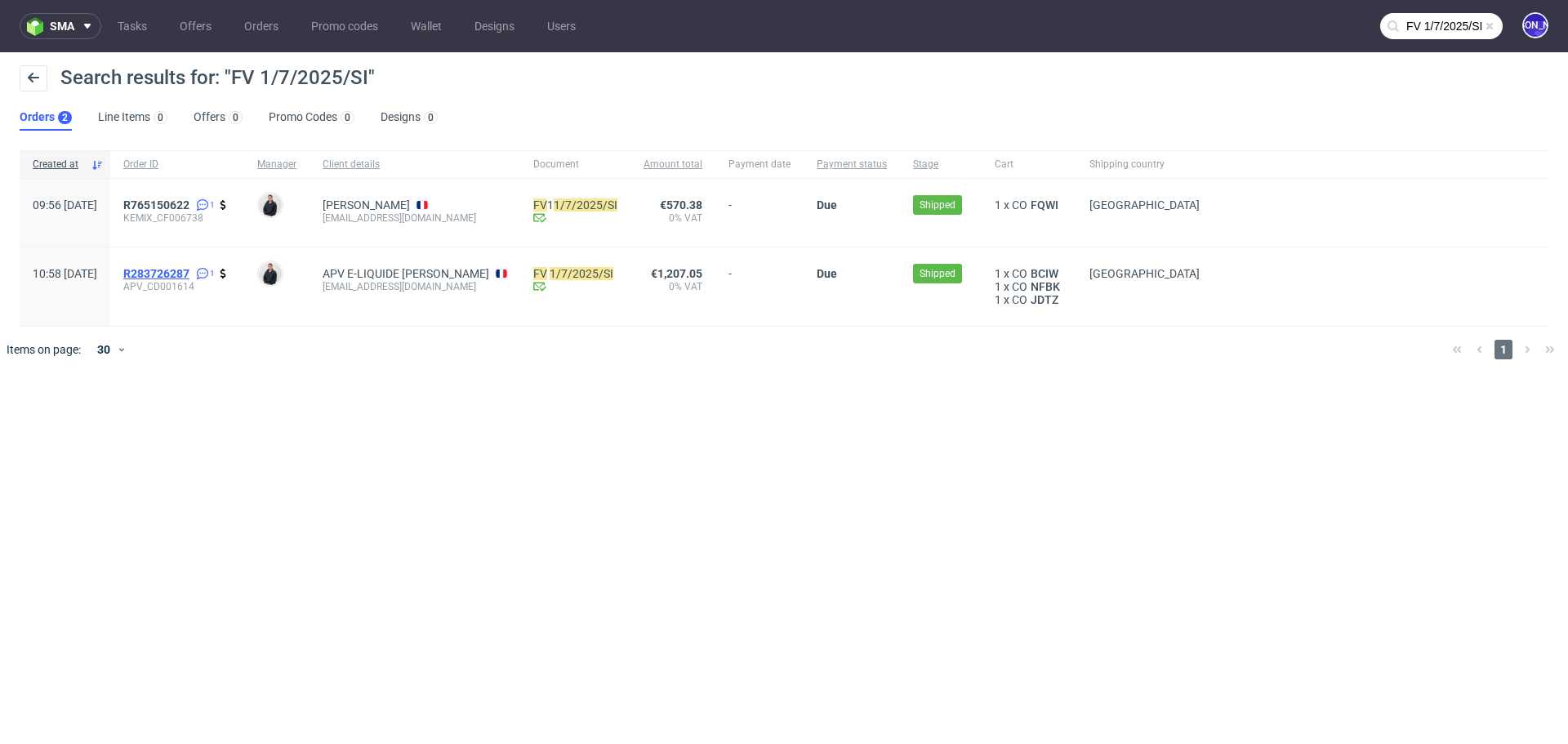
click at [190, 273] on span "R283726287" at bounding box center [156, 273] width 66 height 13
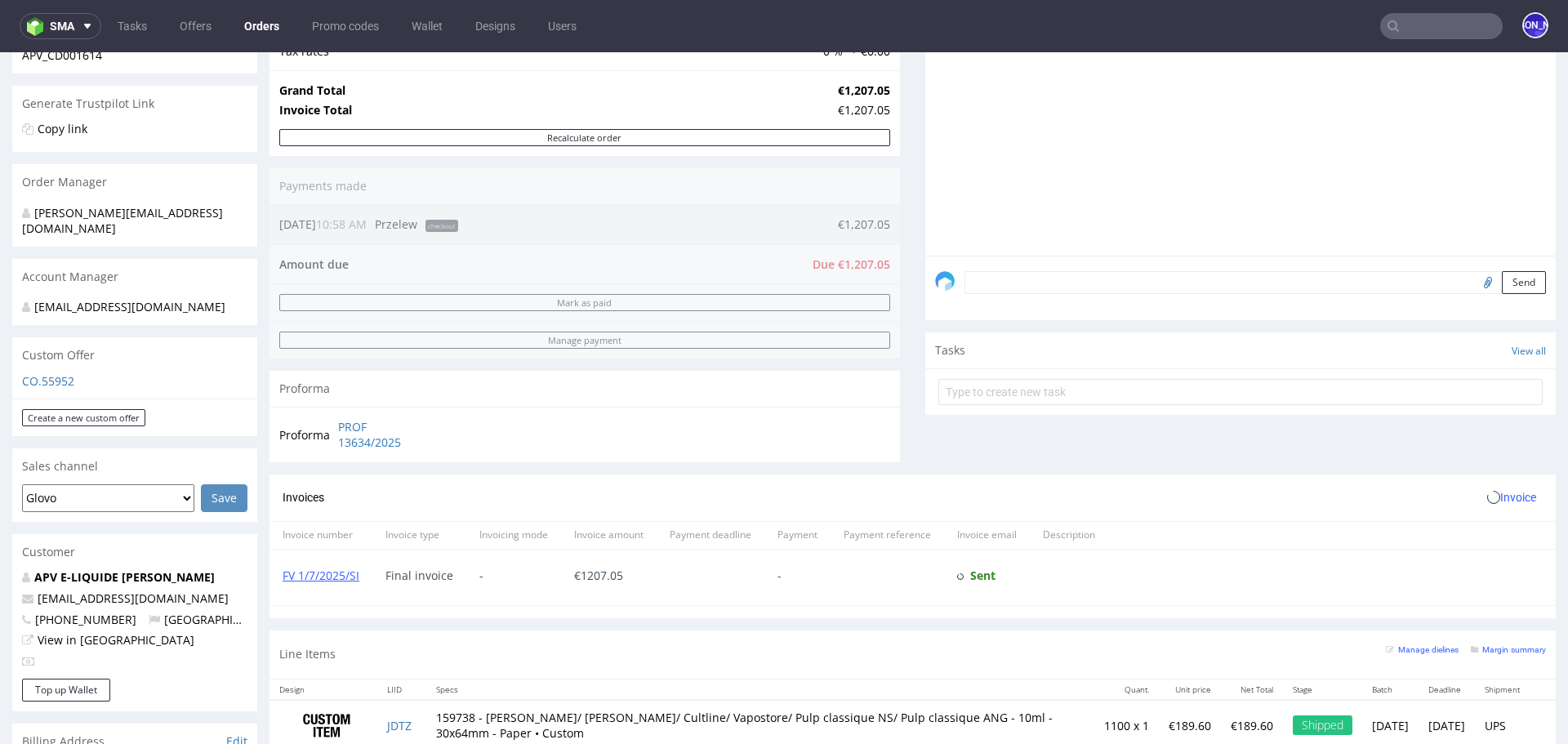
scroll to position [782, 0]
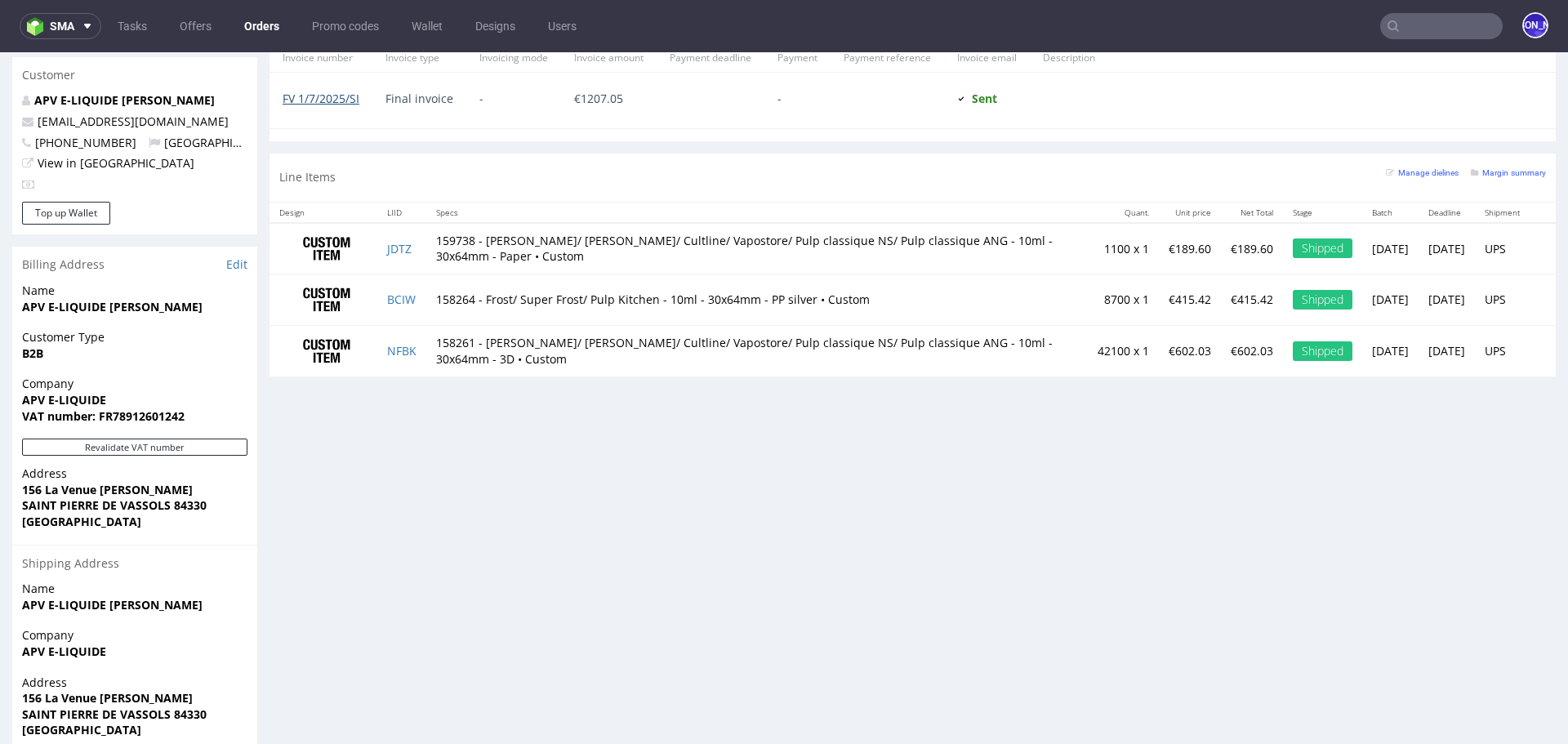
click at [306, 99] on link "FV 1/7/2025/SI" at bounding box center [321, 99] width 77 height 16
click at [1404, 35] on input "text" at bounding box center [1441, 26] width 122 height 26
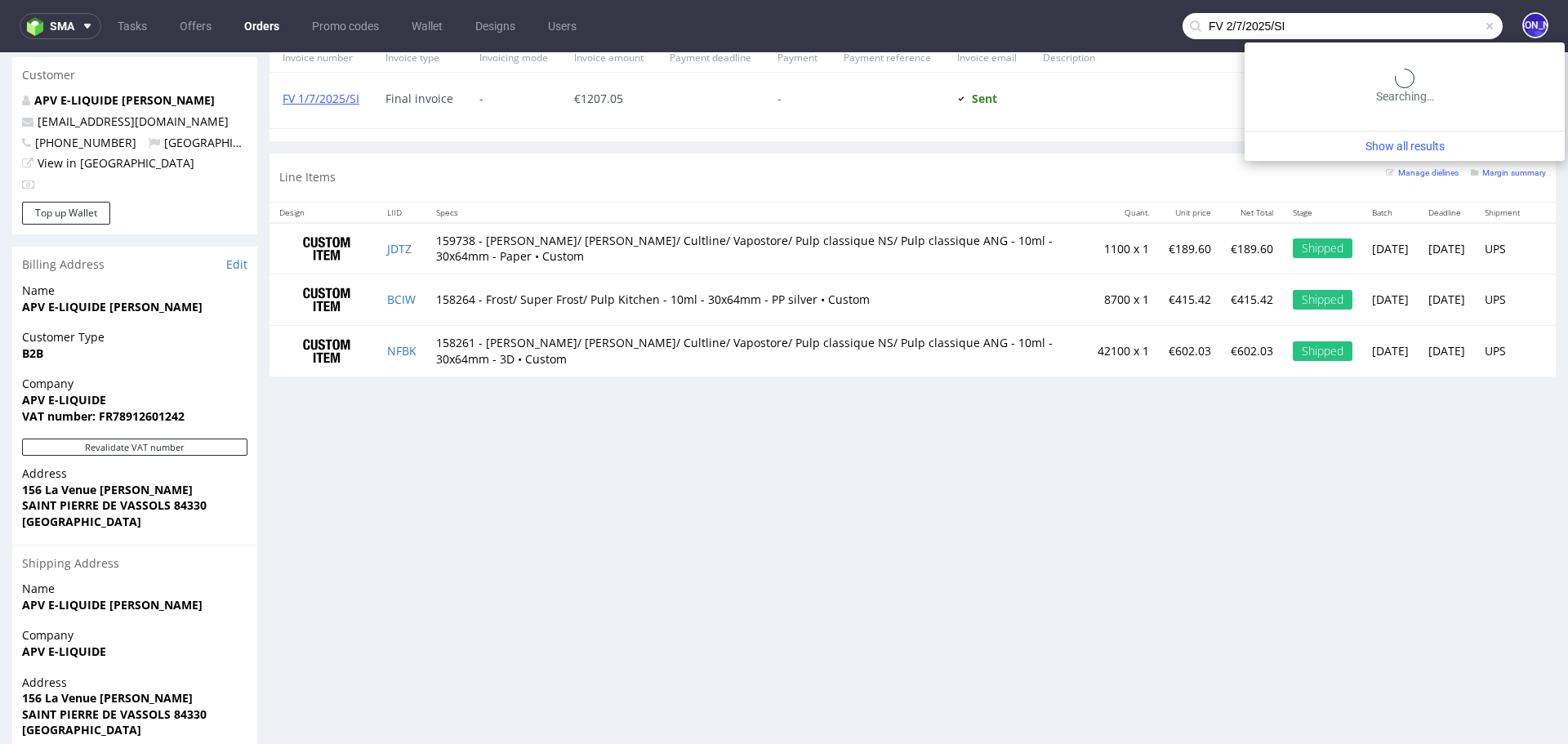
type input "FV 2/7/2025/SI"
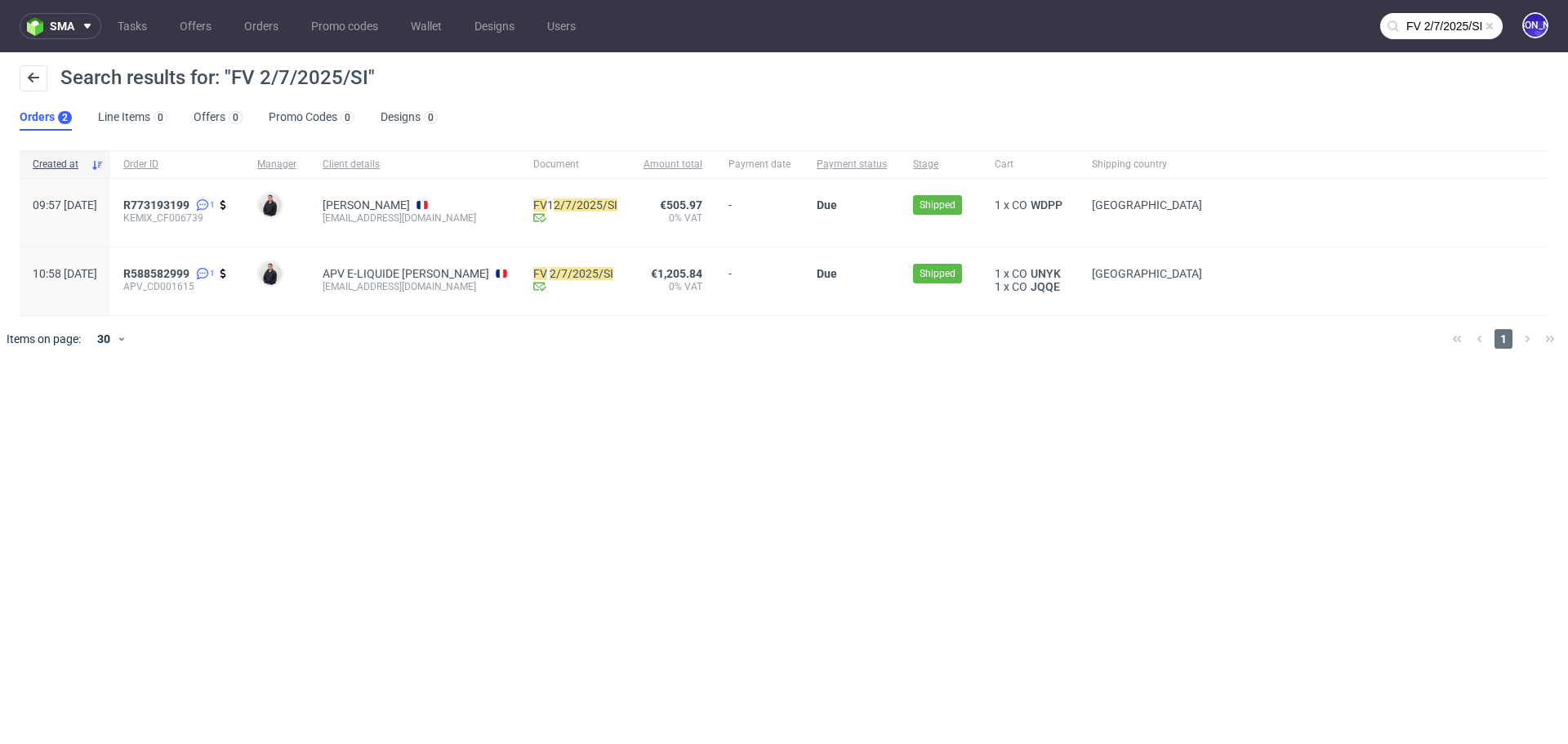
click at [201, 263] on div "R588582999 1 APV_CD001615" at bounding box center [177, 281] width 134 height 68
click at [190, 276] on span "R588582999" at bounding box center [156, 273] width 66 height 13
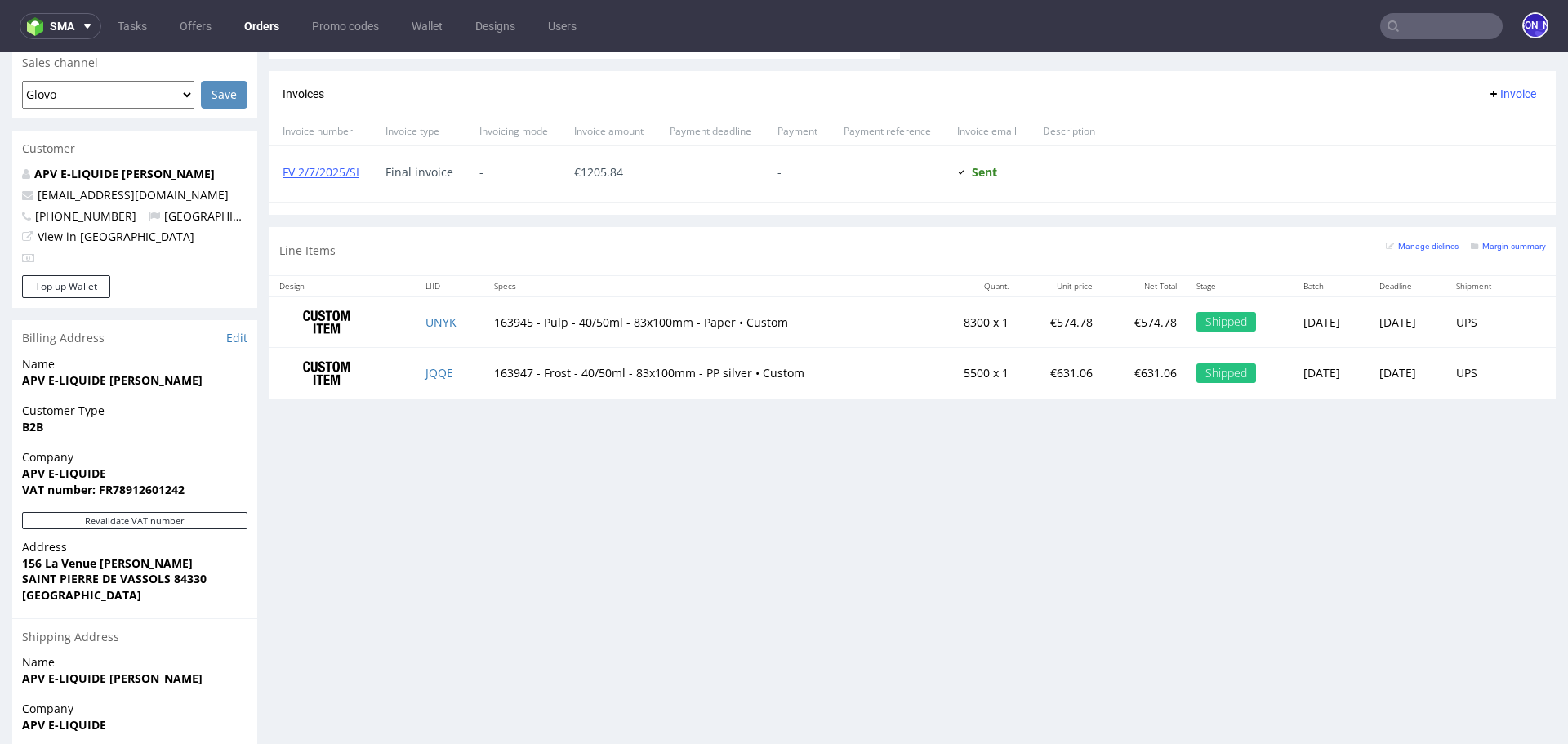
scroll to position [709, 0]
click at [334, 167] on link "FV 2/7/2025/SI" at bounding box center [321, 171] width 77 height 16
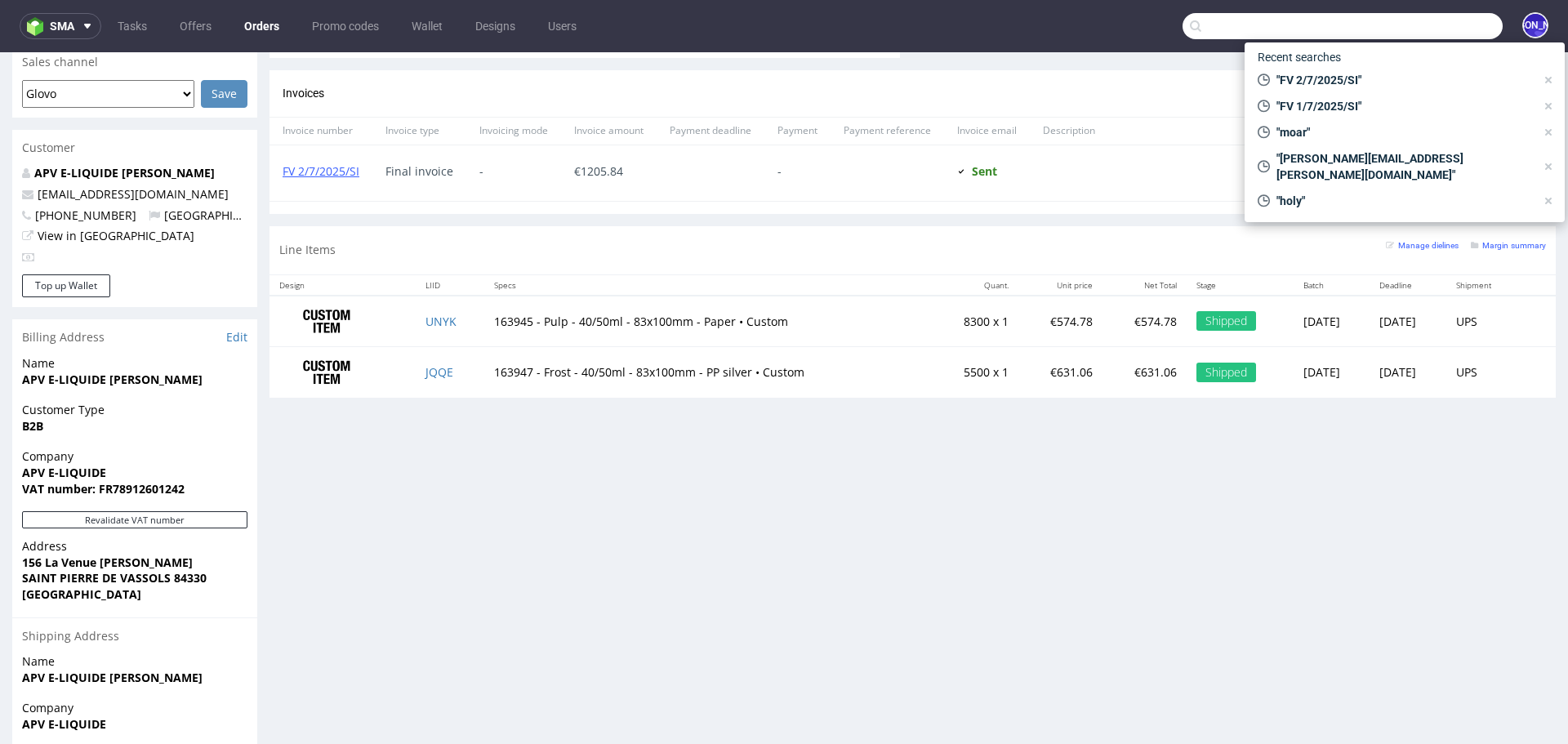
click at [1401, 36] on input "text" at bounding box center [1343, 26] width 321 height 26
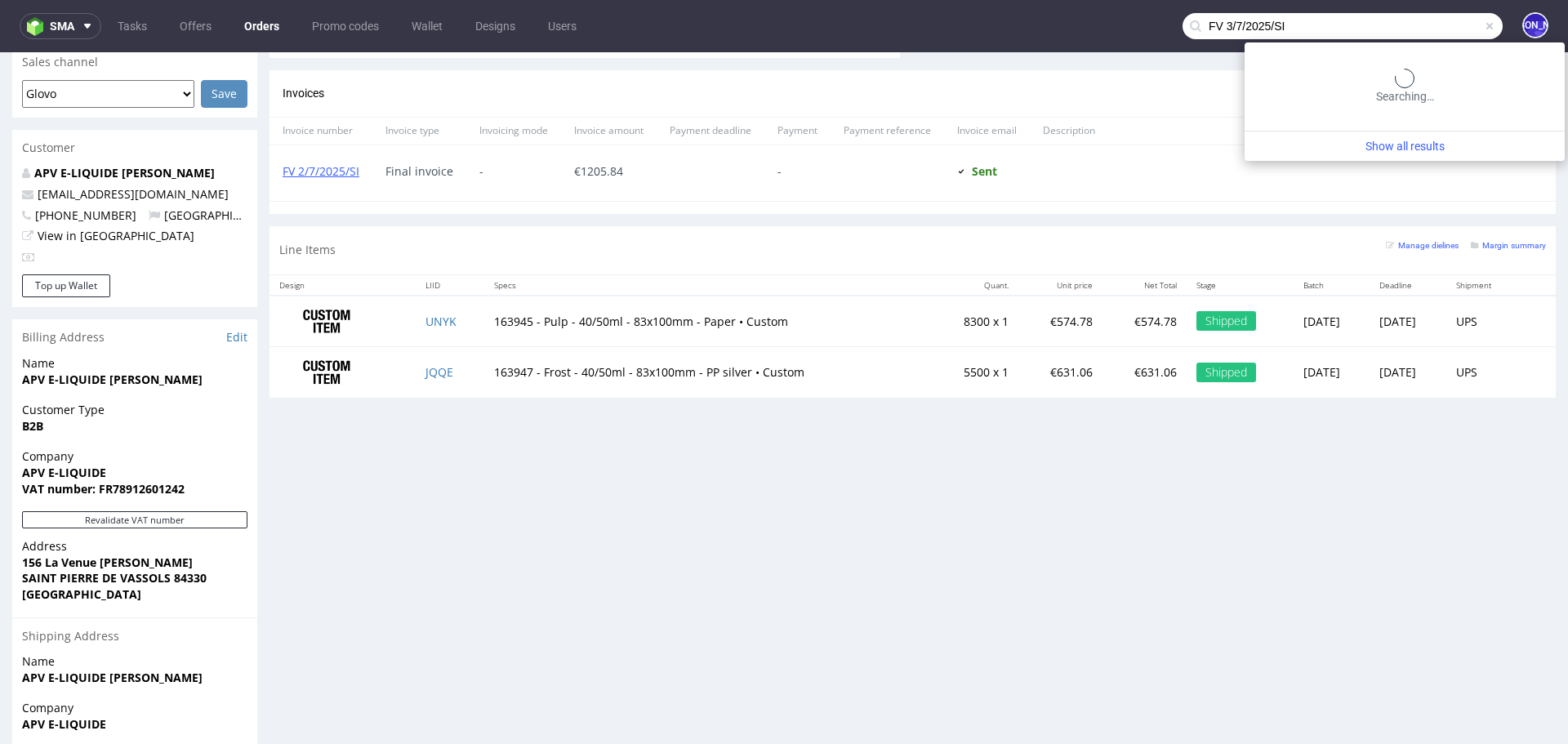
type input "FV 3/7/2025/SI"
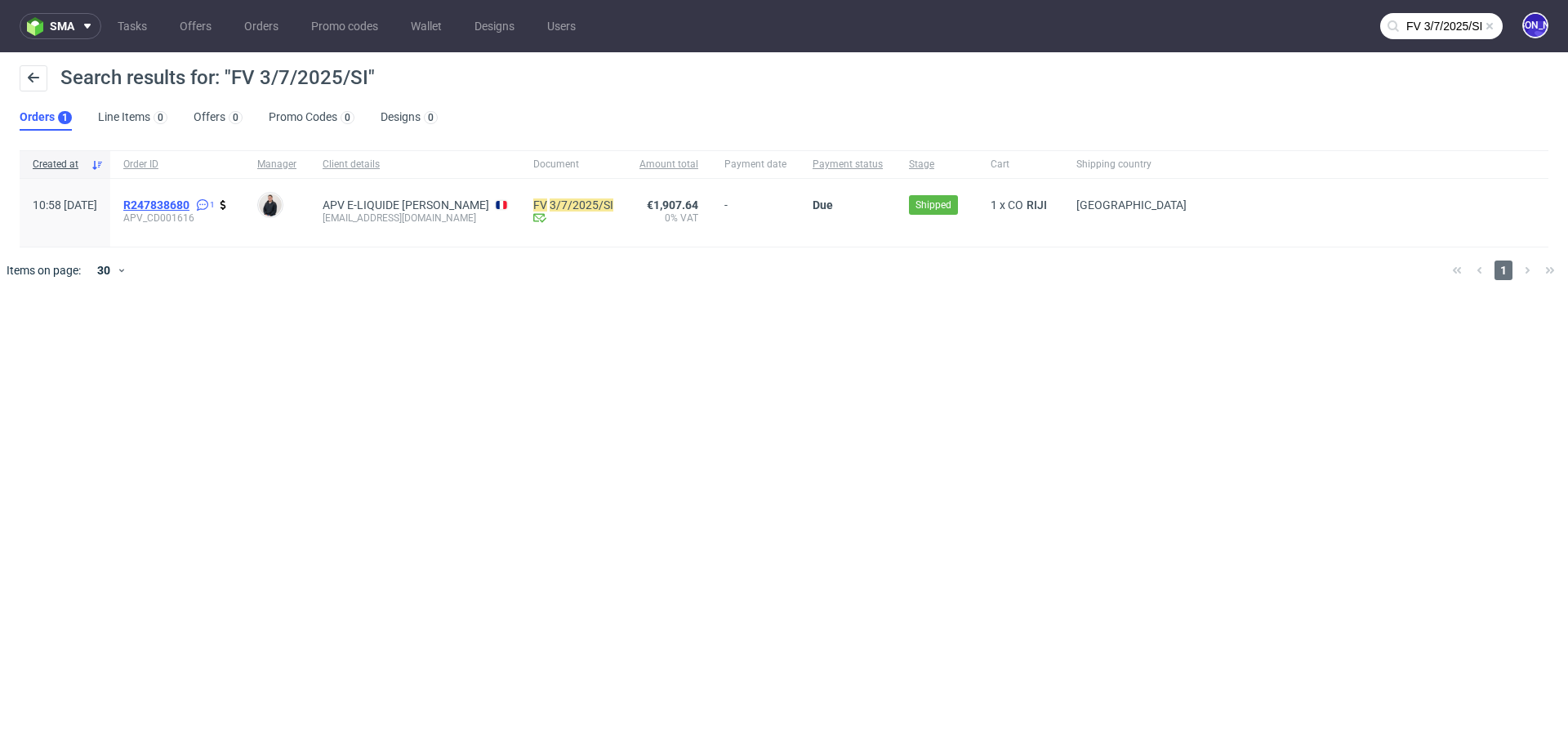
click at [183, 206] on span "R247838680" at bounding box center [156, 204] width 66 height 13
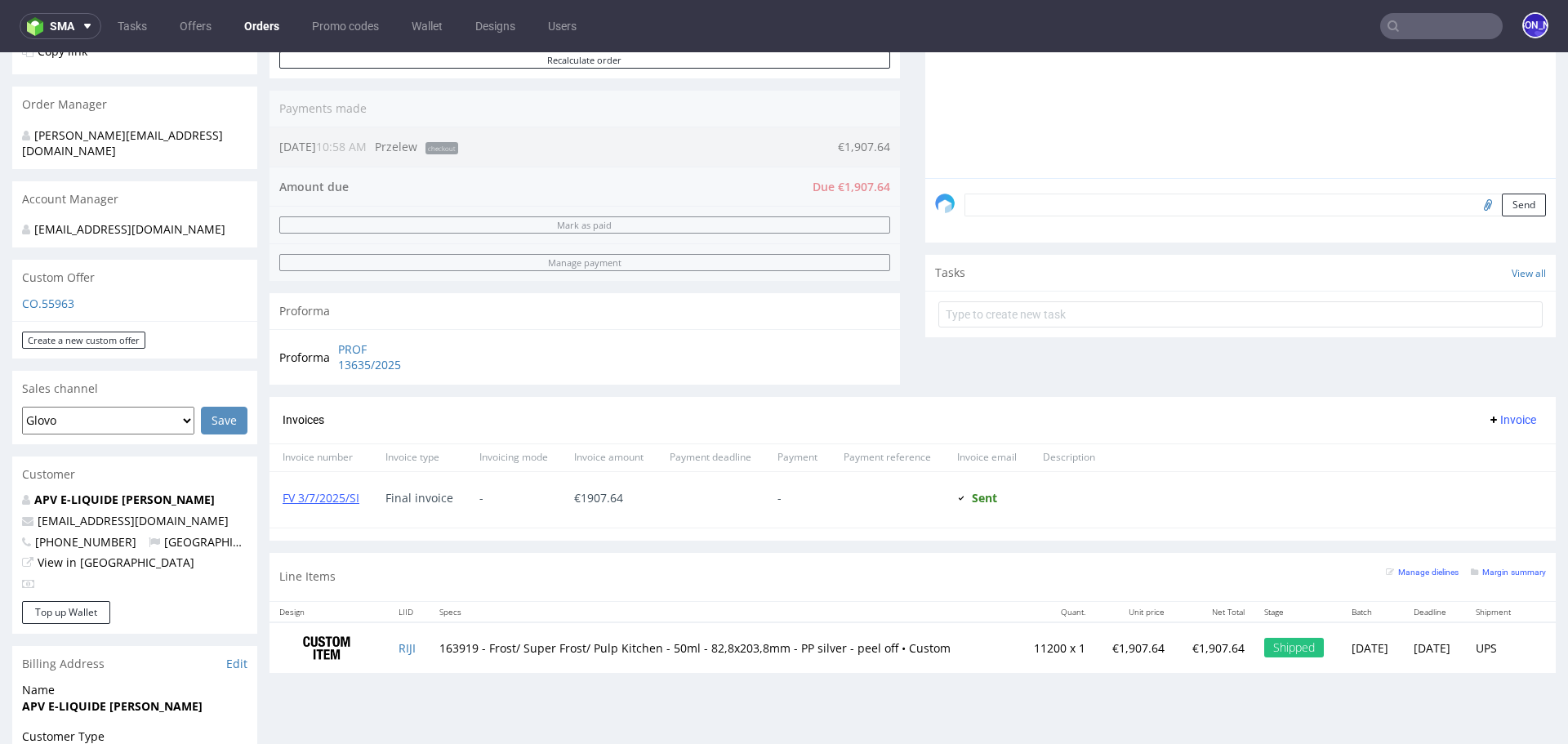
scroll to position [397, 0]
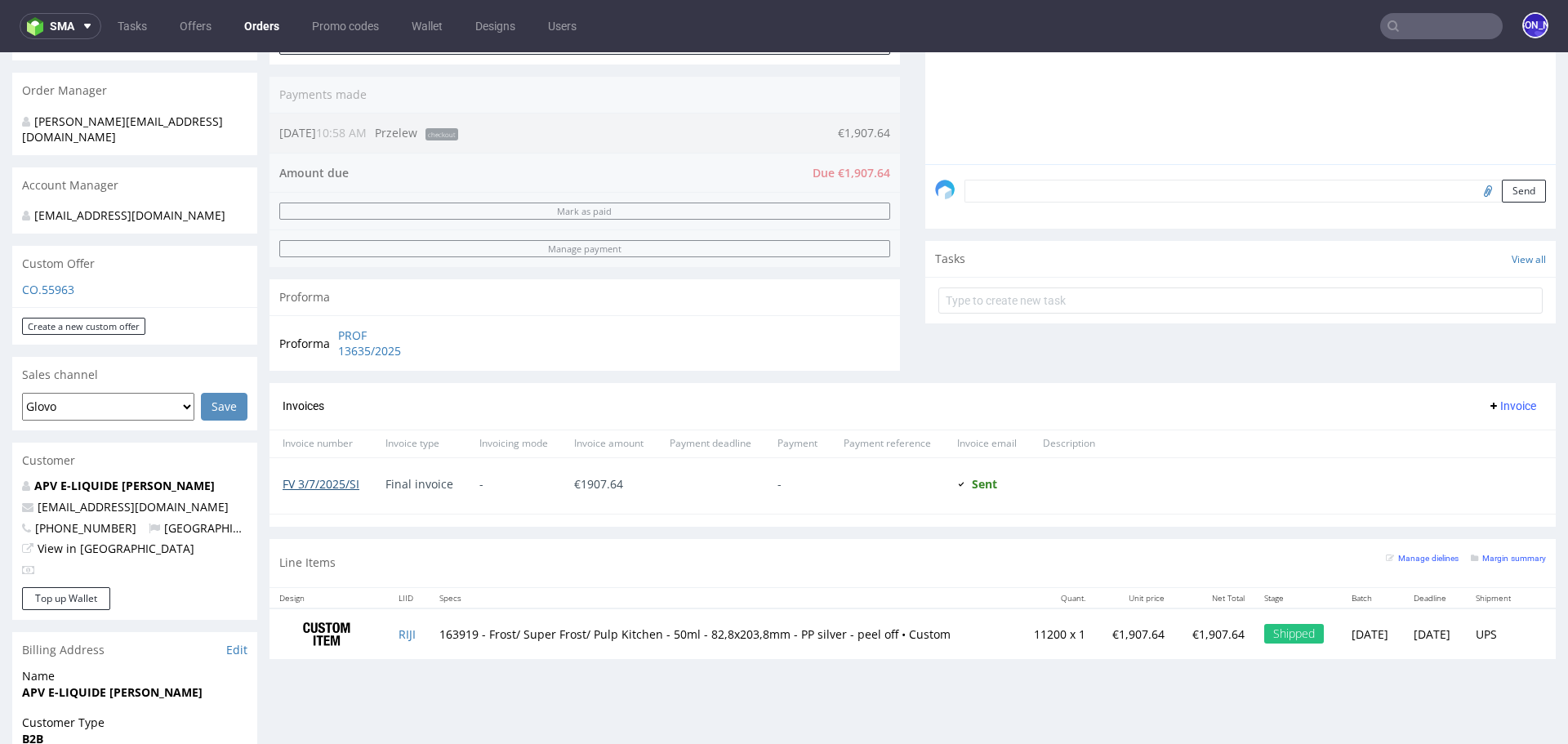
click at [340, 481] on link "FV 3/7/2025/SI" at bounding box center [321, 484] width 77 height 16
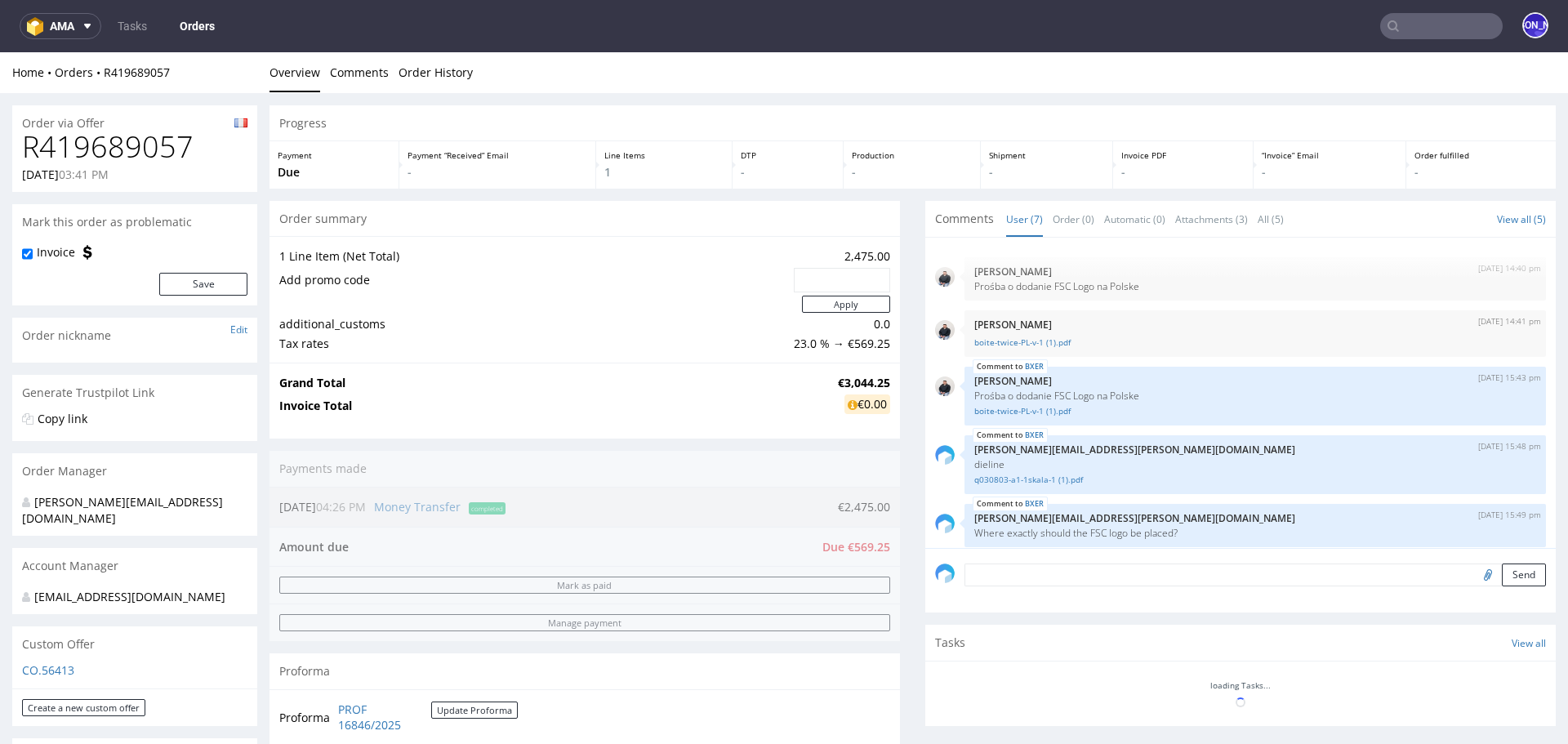
scroll to position [115, 0]
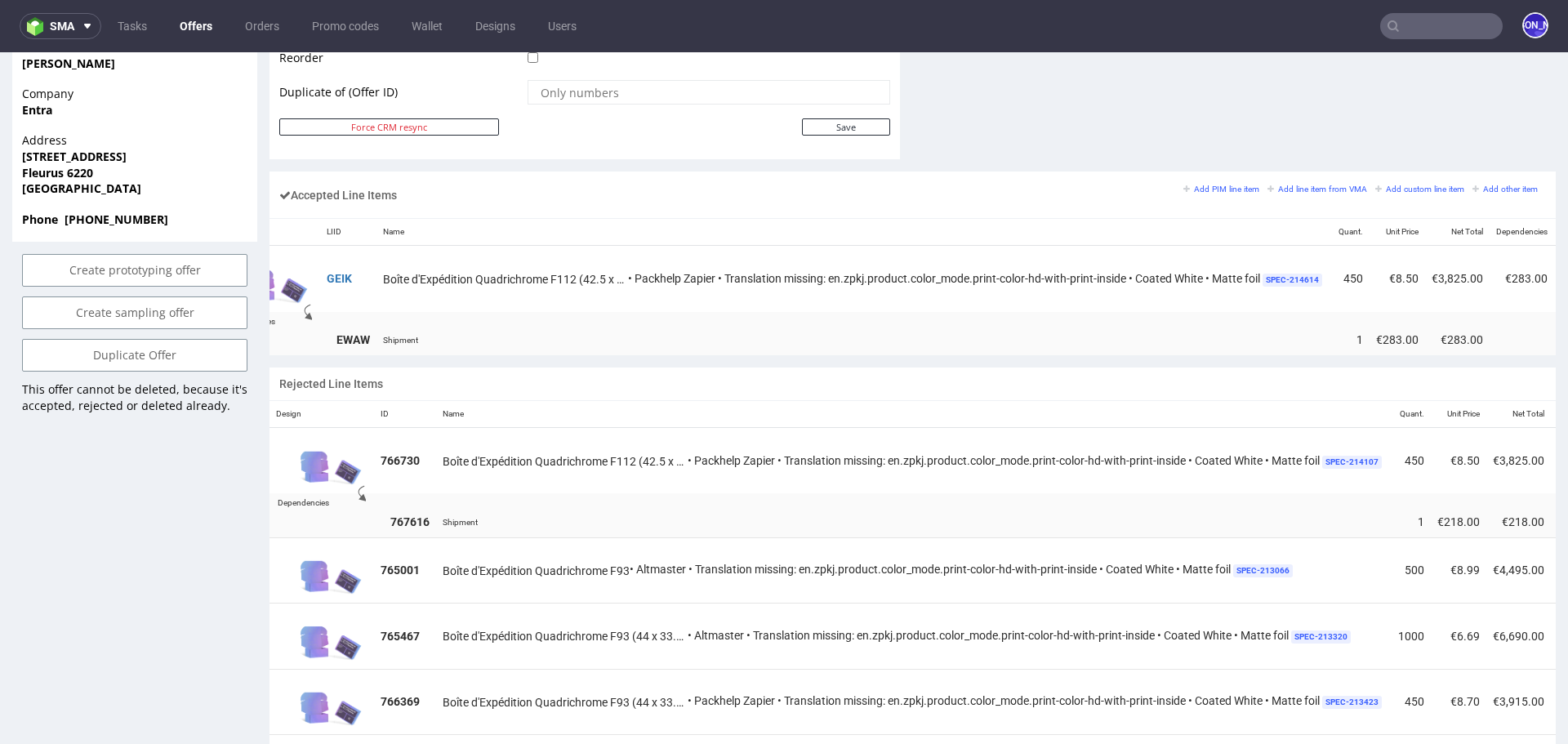
scroll to position [0, 56]
click at [1416, 23] on input "text" at bounding box center [1441, 26] width 122 height 26
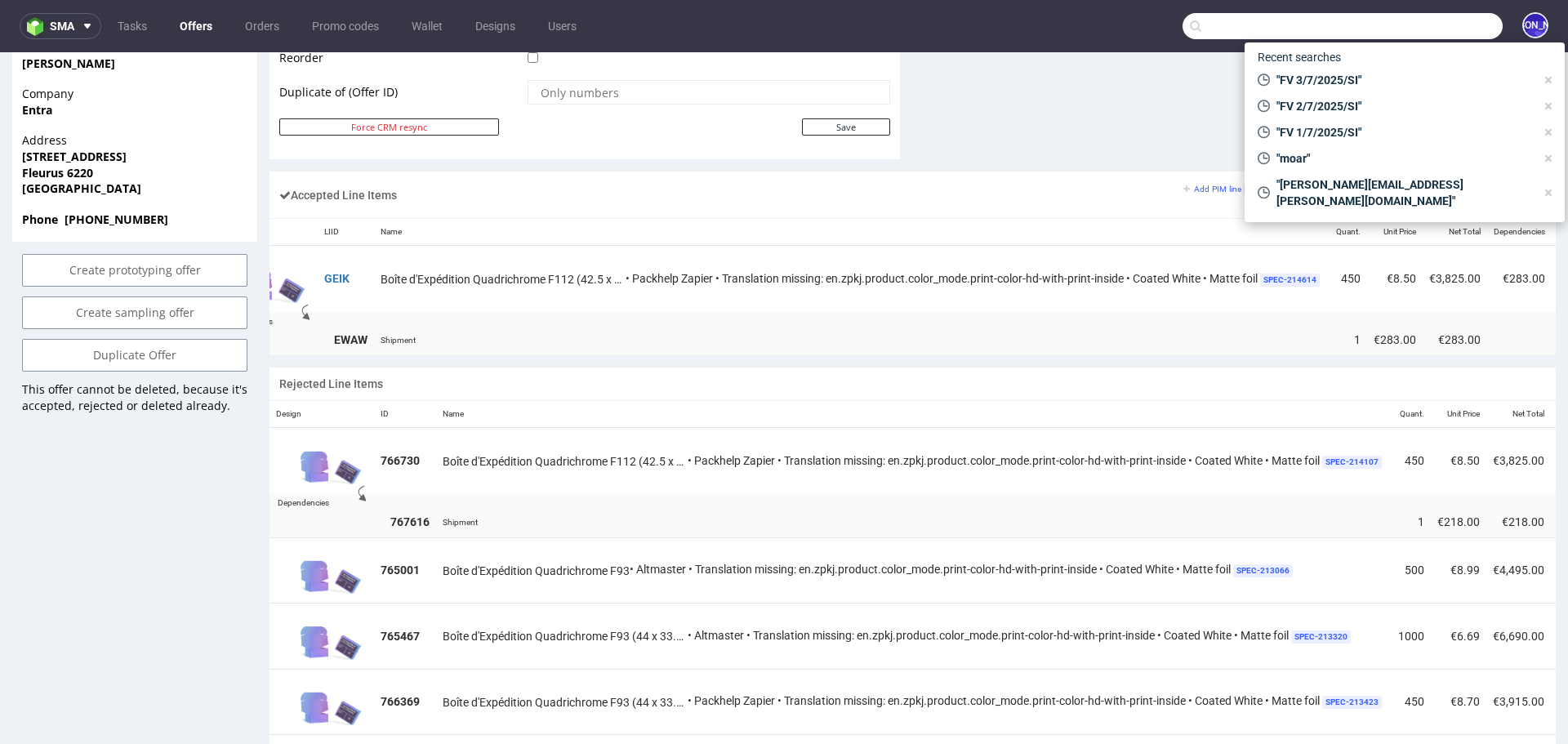
paste input "rachel.aigrefeuille@gmail.com"
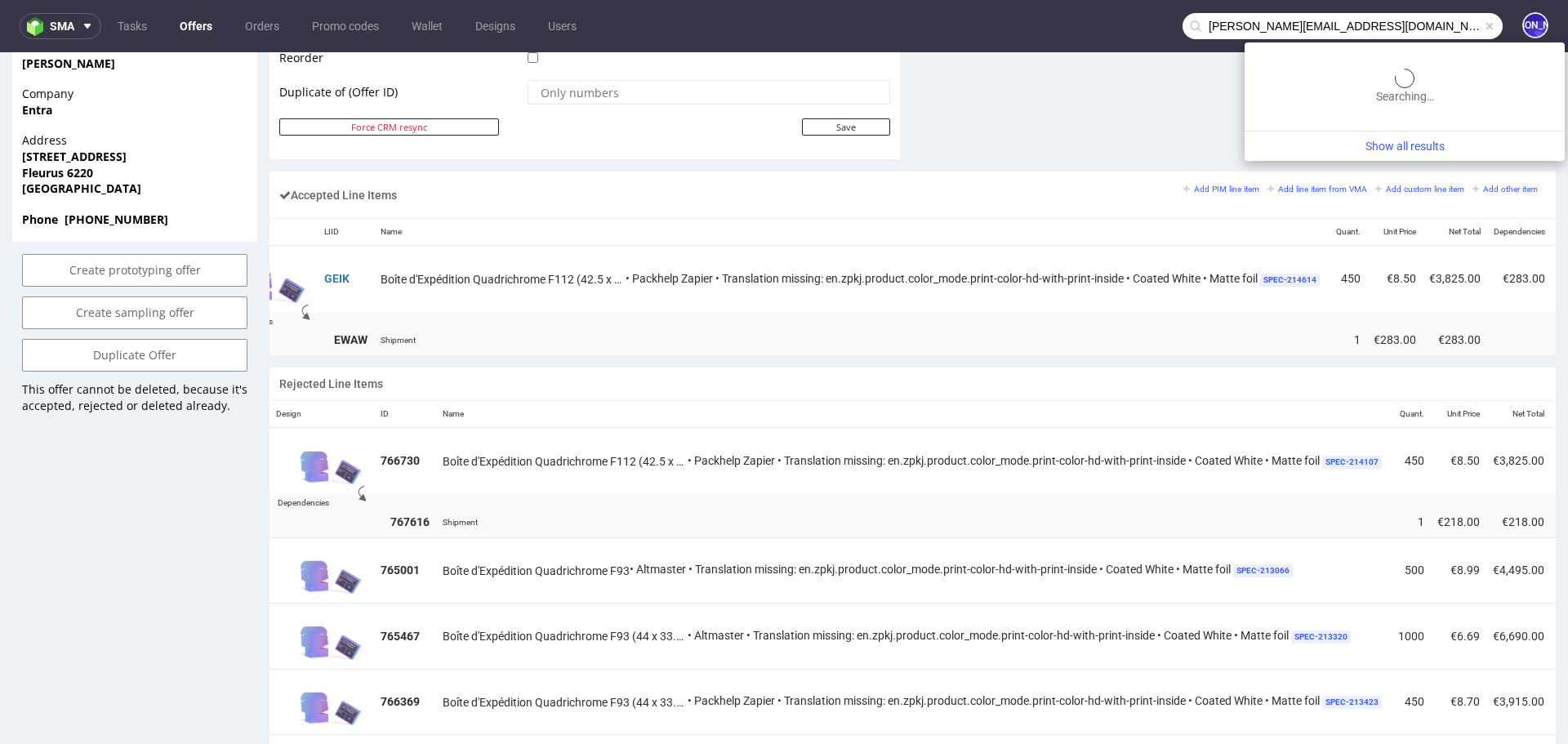
type input "rachel.aigrefeuille@gmail.com"
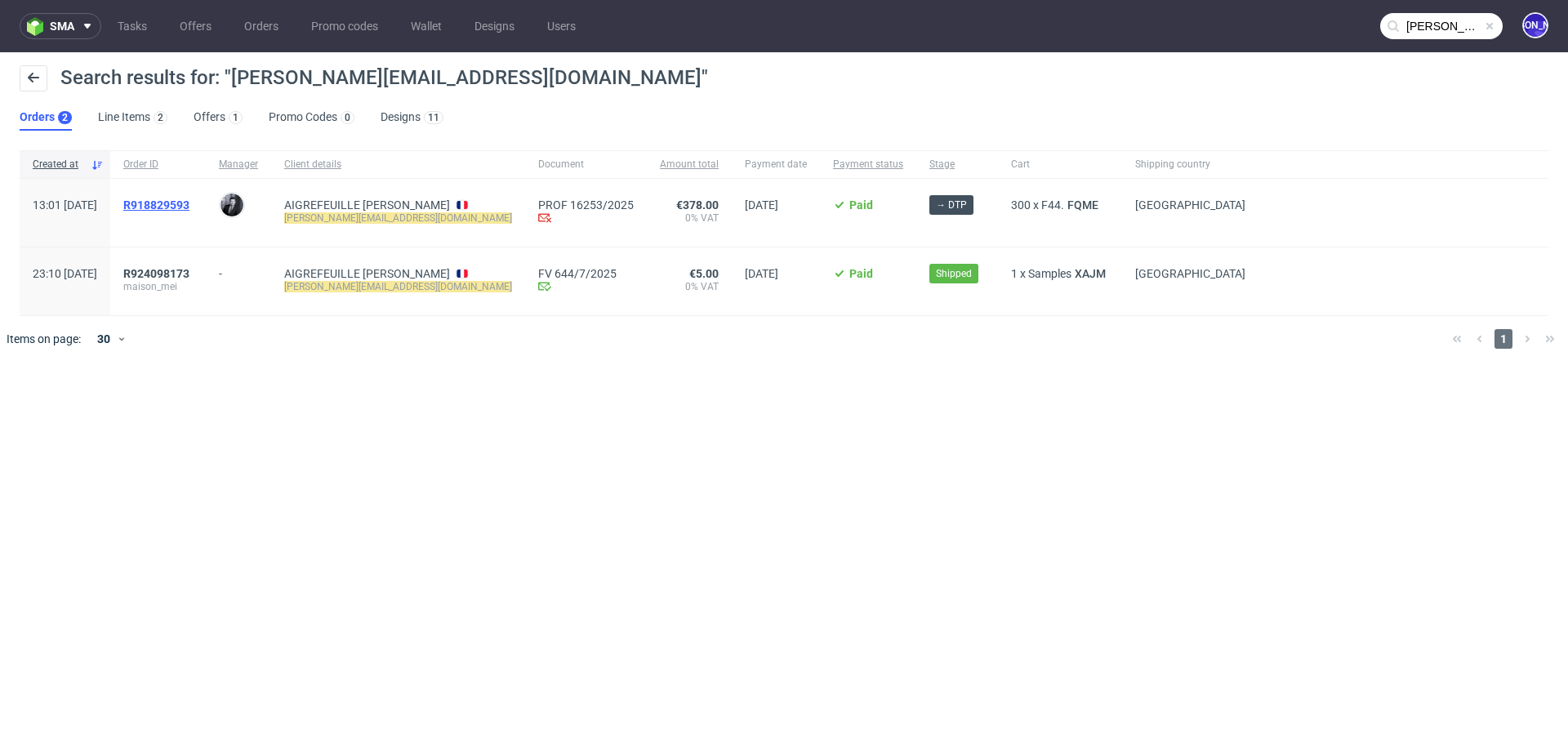
click at [176, 204] on span "R918829593" at bounding box center [156, 204] width 66 height 13
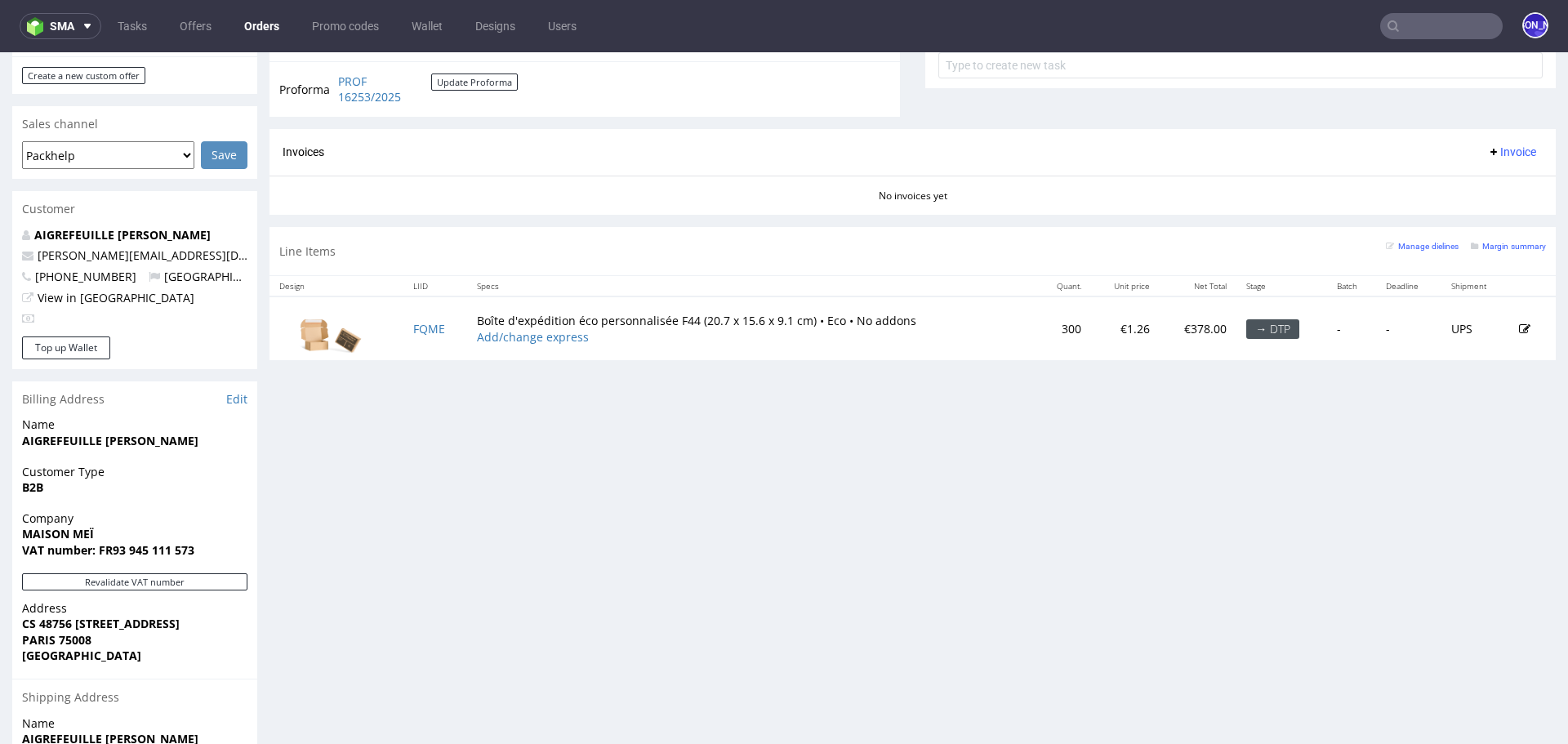
scroll to position [671, 0]
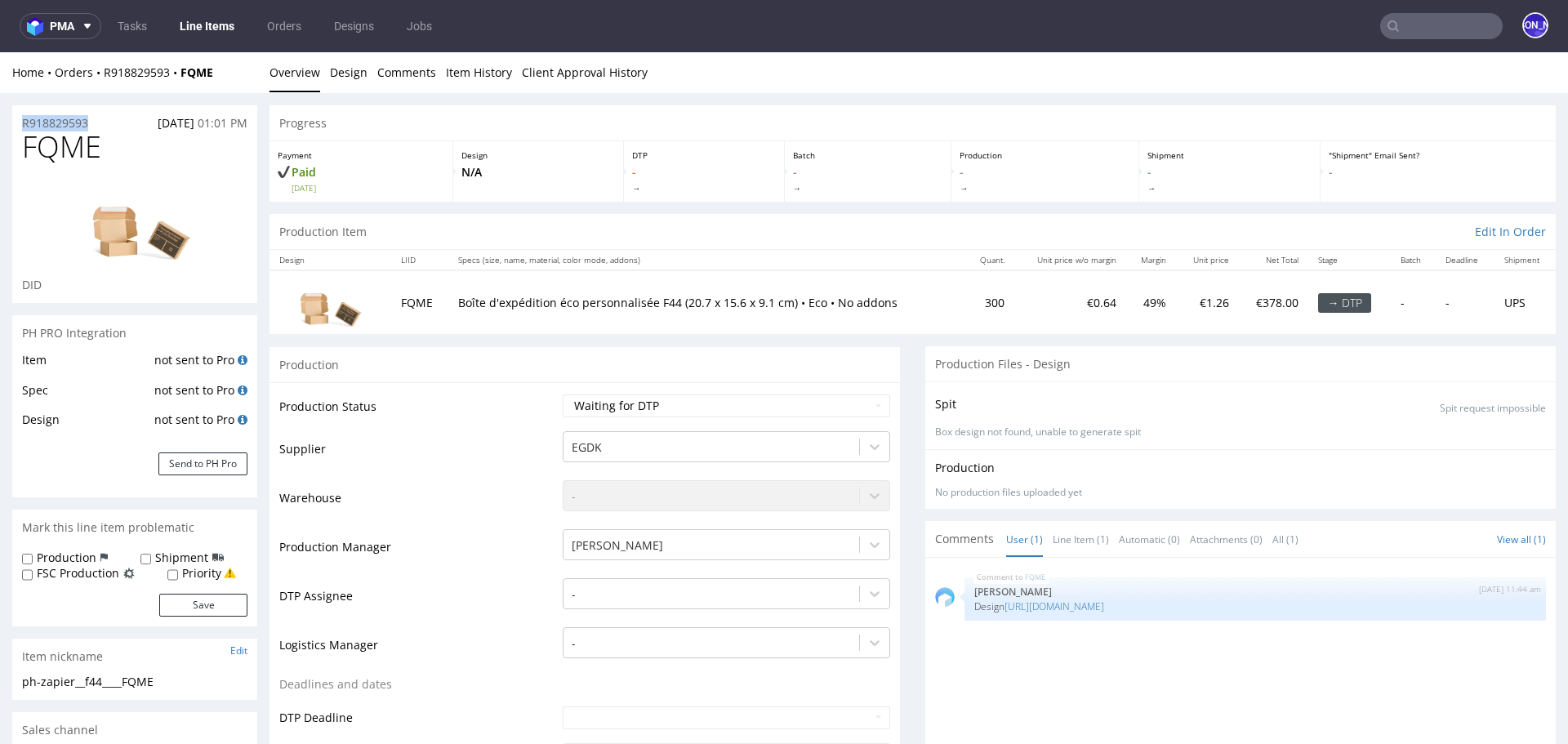
drag, startPoint x: 102, startPoint y: 120, endPoint x: 0, endPoint y: 120, distance: 102.0
copy p "R918829593"
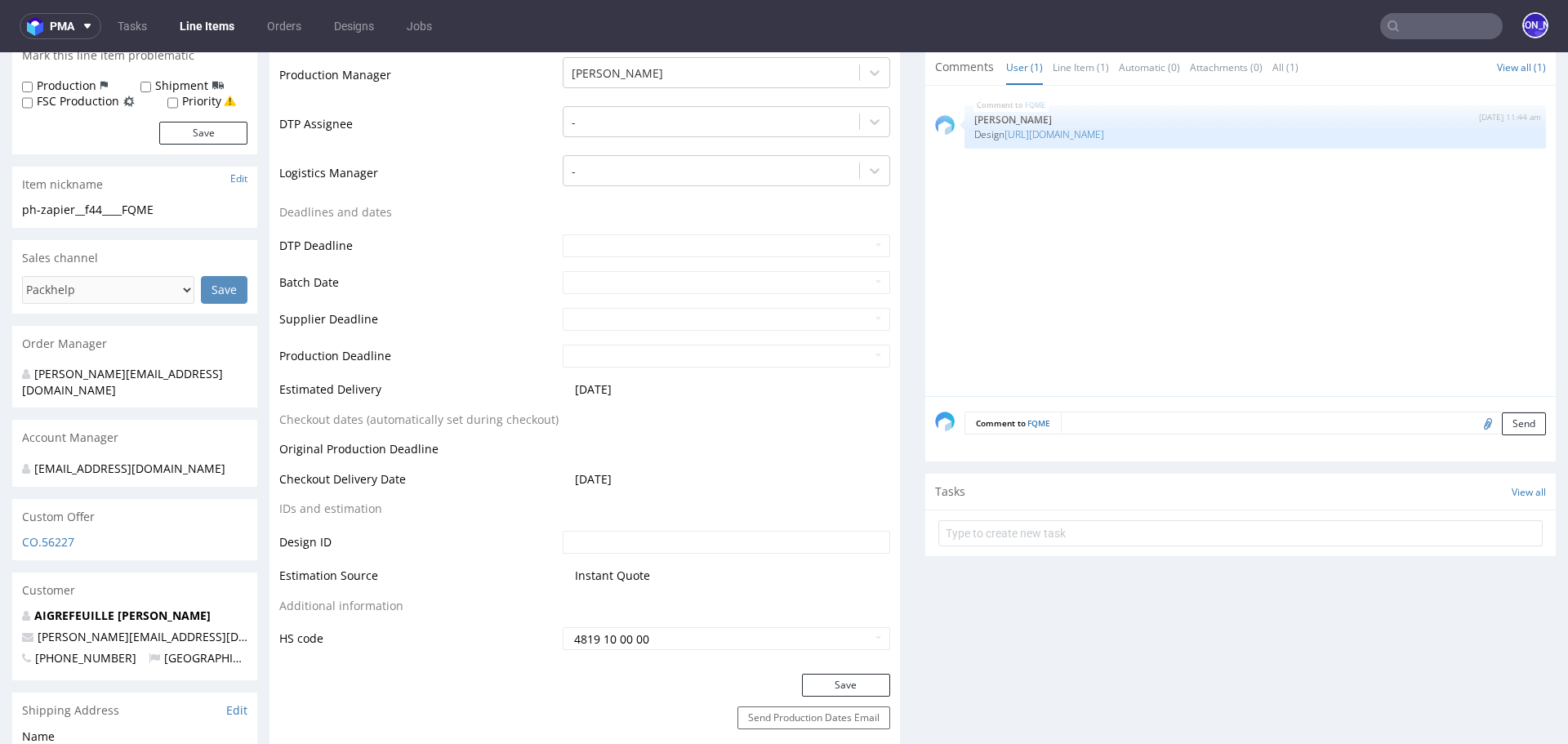
scroll to position [470, 0]
click at [602, 240] on input "text" at bounding box center [726, 247] width 327 height 23
click at [747, 211] on table "Production Status Waiting for Artwork Waiting for Diecut Waiting for Mockup Wai…" at bounding box center [584, 288] width 611 height 731
click at [697, 249] on input "text" at bounding box center [726, 247] width 327 height 23
click at [648, 383] on td "13" at bounding box center [647, 381] width 25 height 24
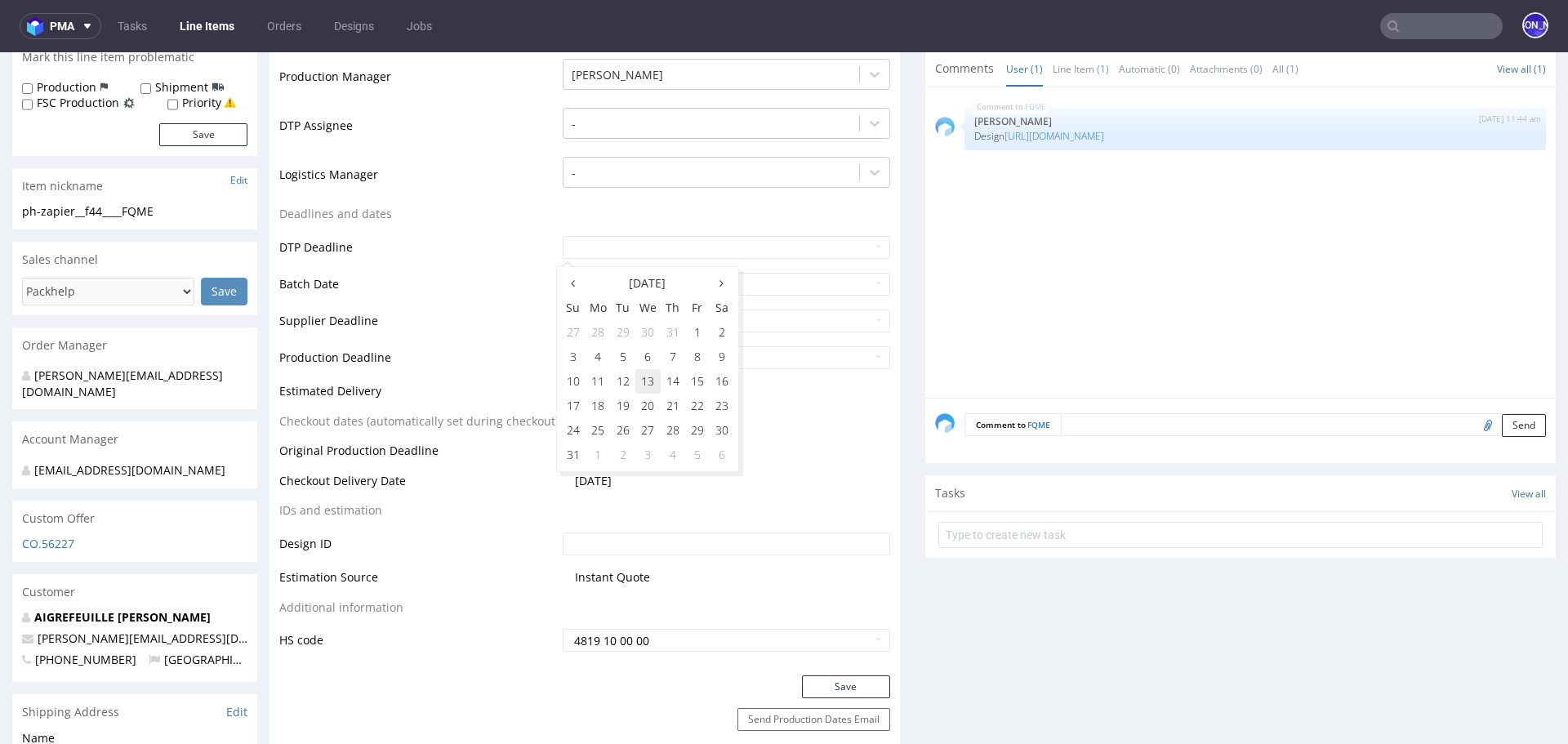
type input "2025-08-13"
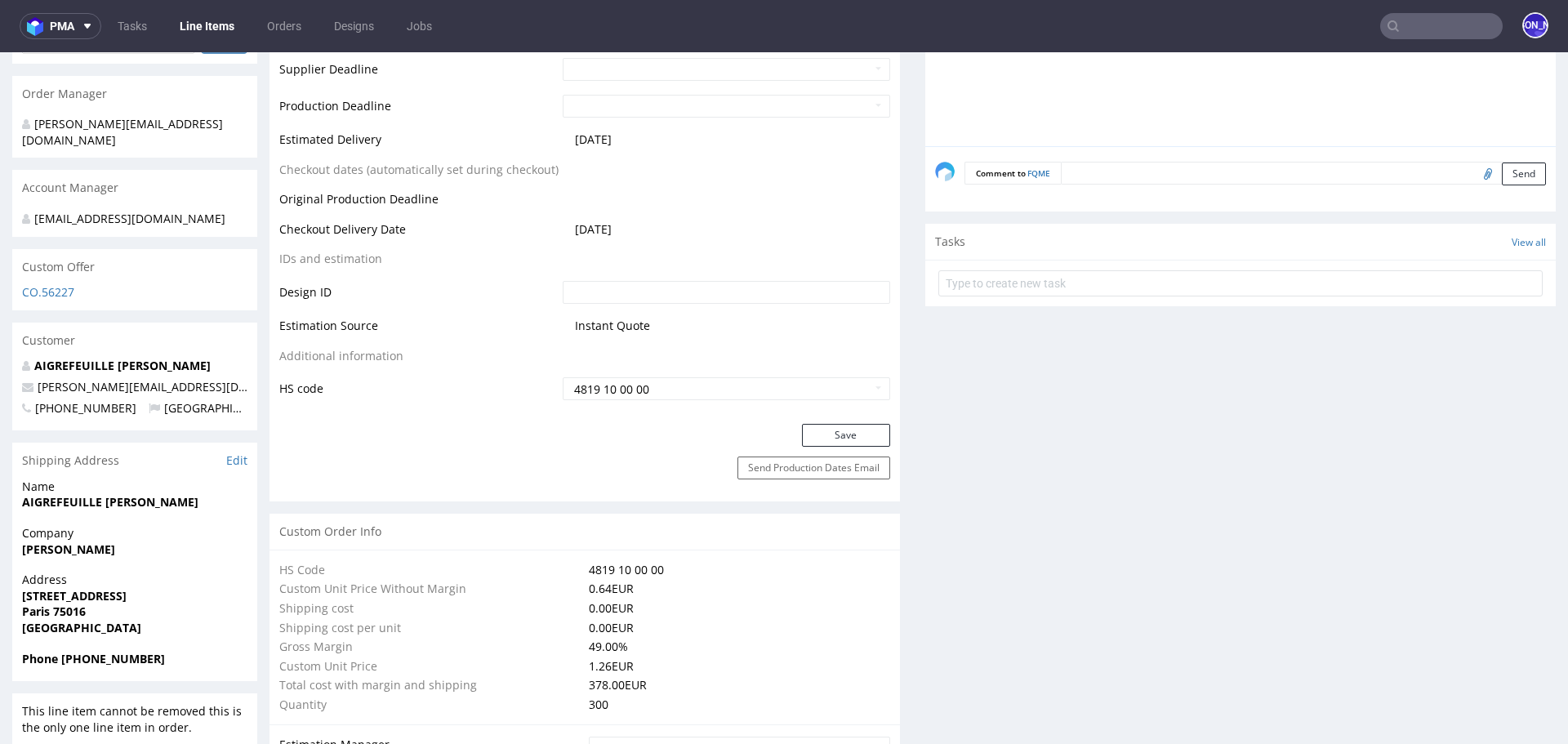
scroll to position [0, 0]
